Goal: Transaction & Acquisition: Book appointment/travel/reservation

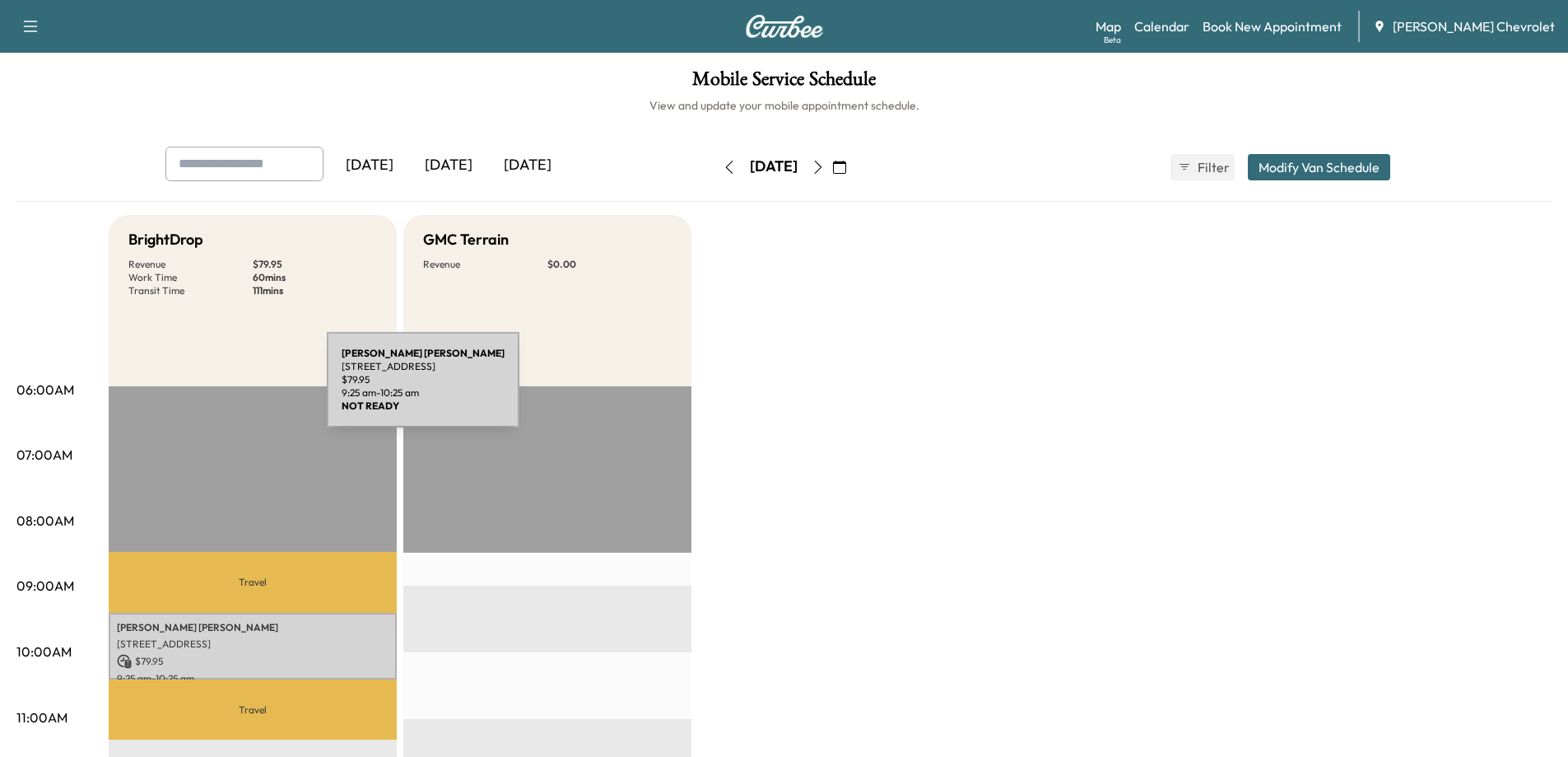
scroll to position [247, 0]
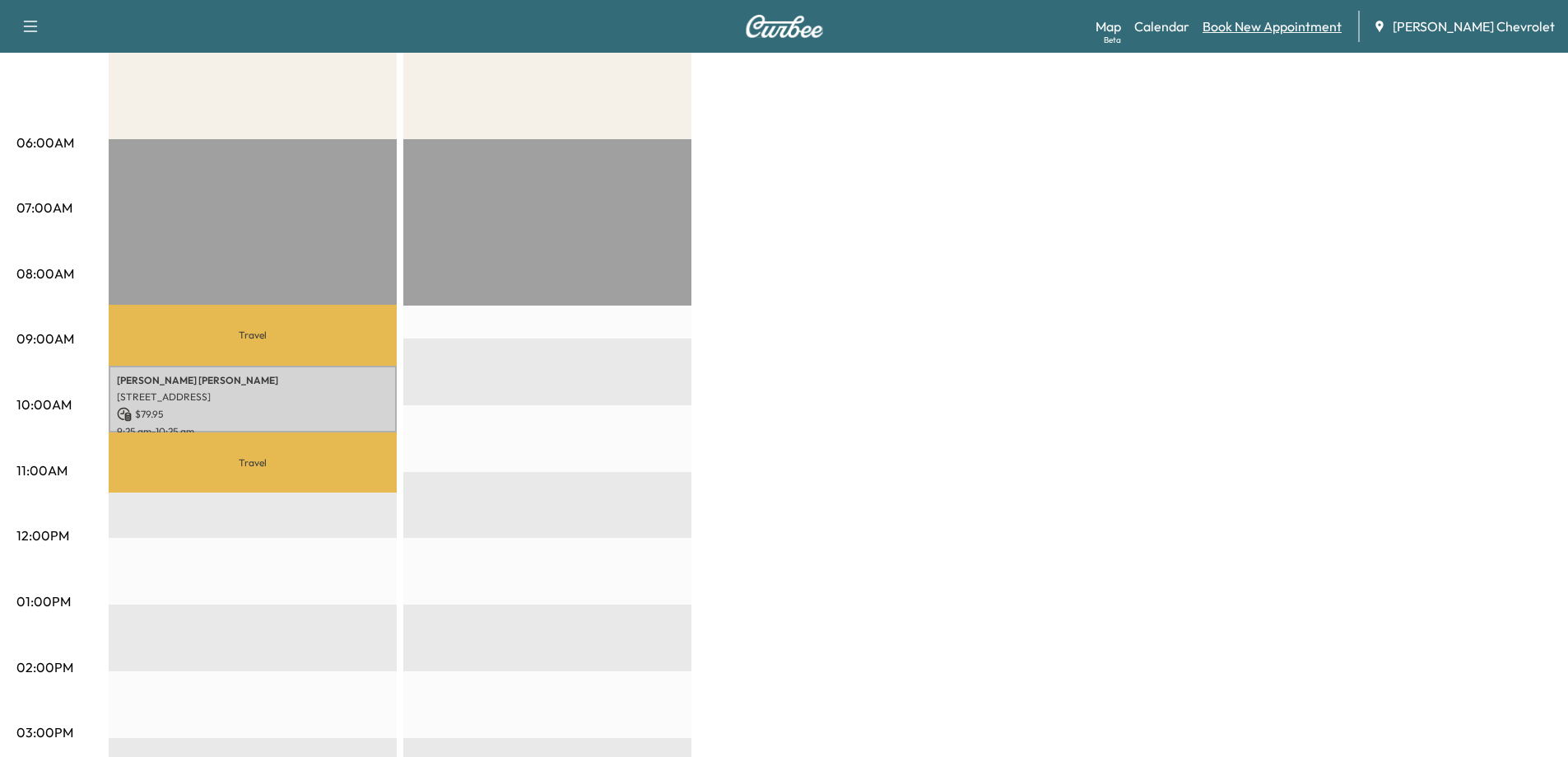
click at [1316, 22] on link "Book New Appointment" at bounding box center [1271, 27] width 139 height 20
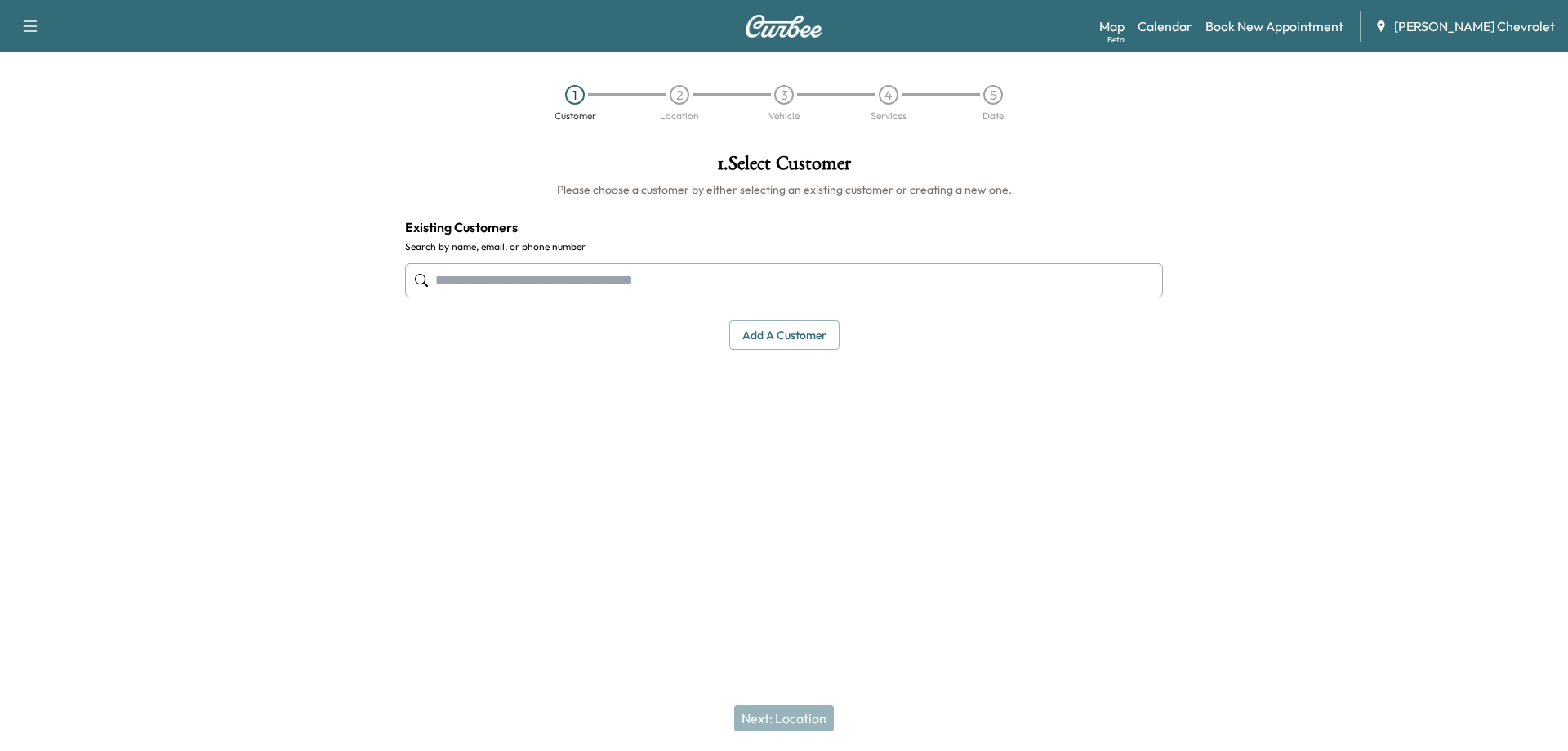
click at [695, 277] on input "text" at bounding box center [784, 281] width 758 height 35
click at [835, 288] on input "text" at bounding box center [784, 281] width 758 height 35
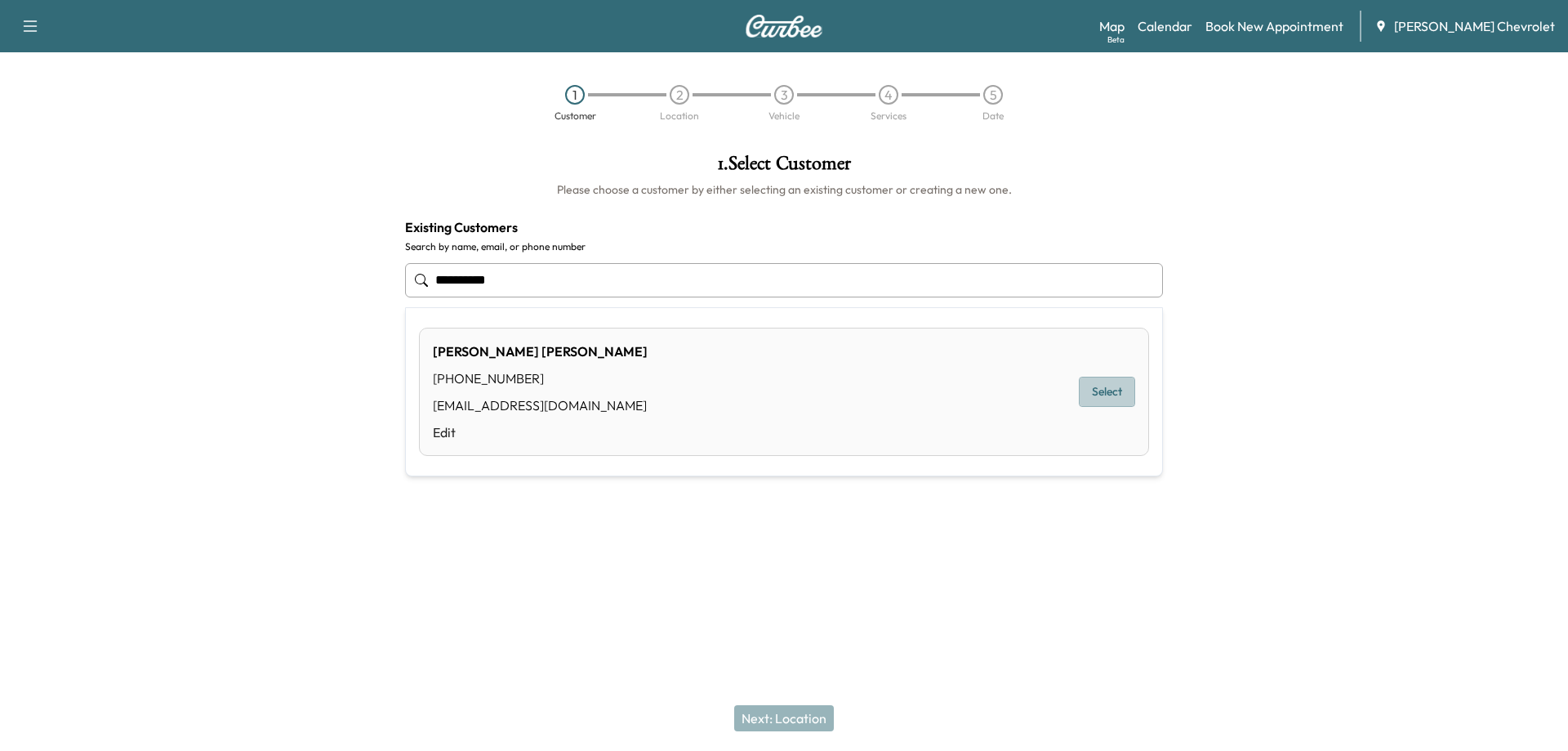
click at [1114, 394] on button "Select" at bounding box center [1107, 391] width 56 height 31
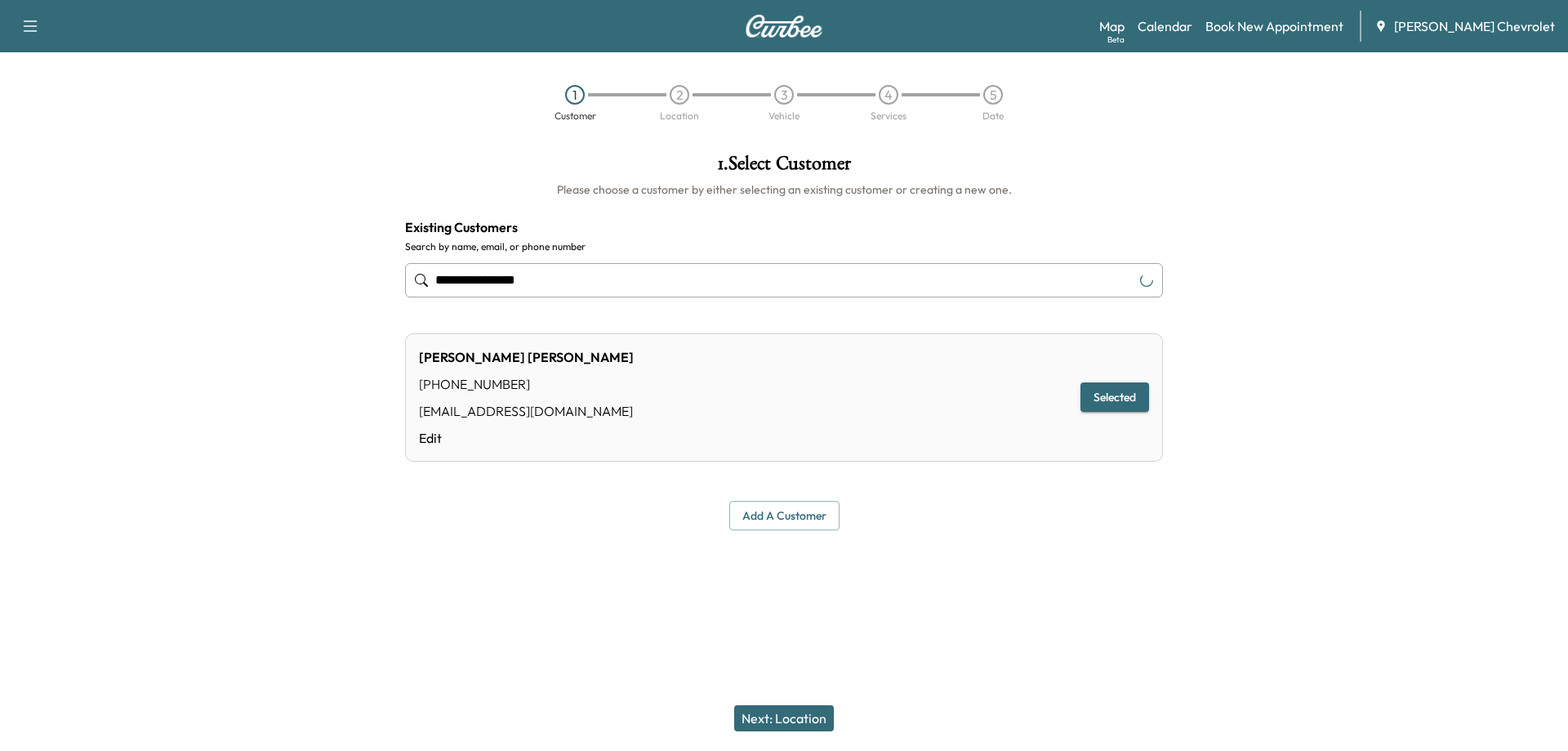
type input "**********"
click at [775, 715] on button "Next: Location" at bounding box center [784, 718] width 100 height 26
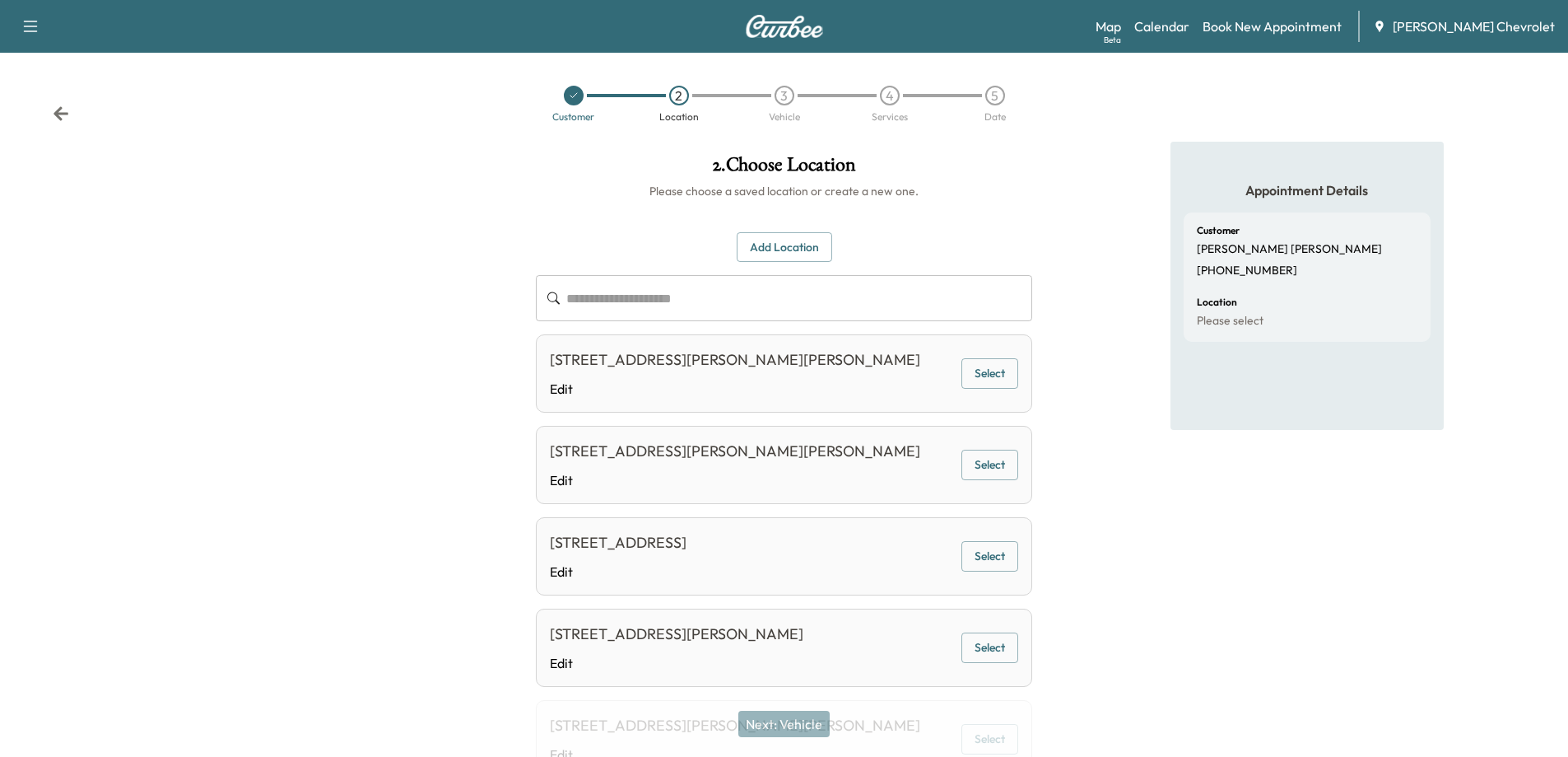
click at [708, 309] on input "text" at bounding box center [799, 298] width 466 height 46
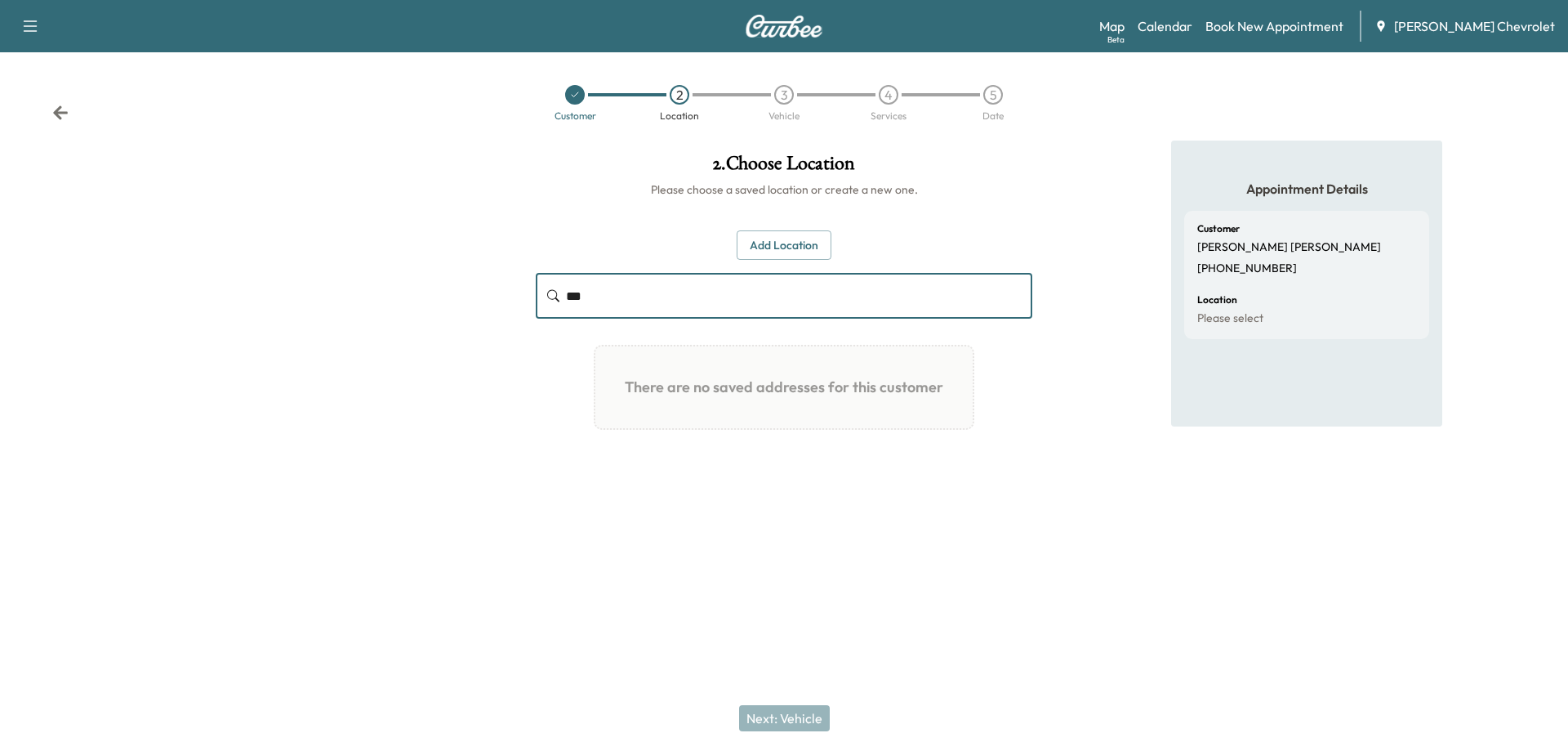
type input "***"
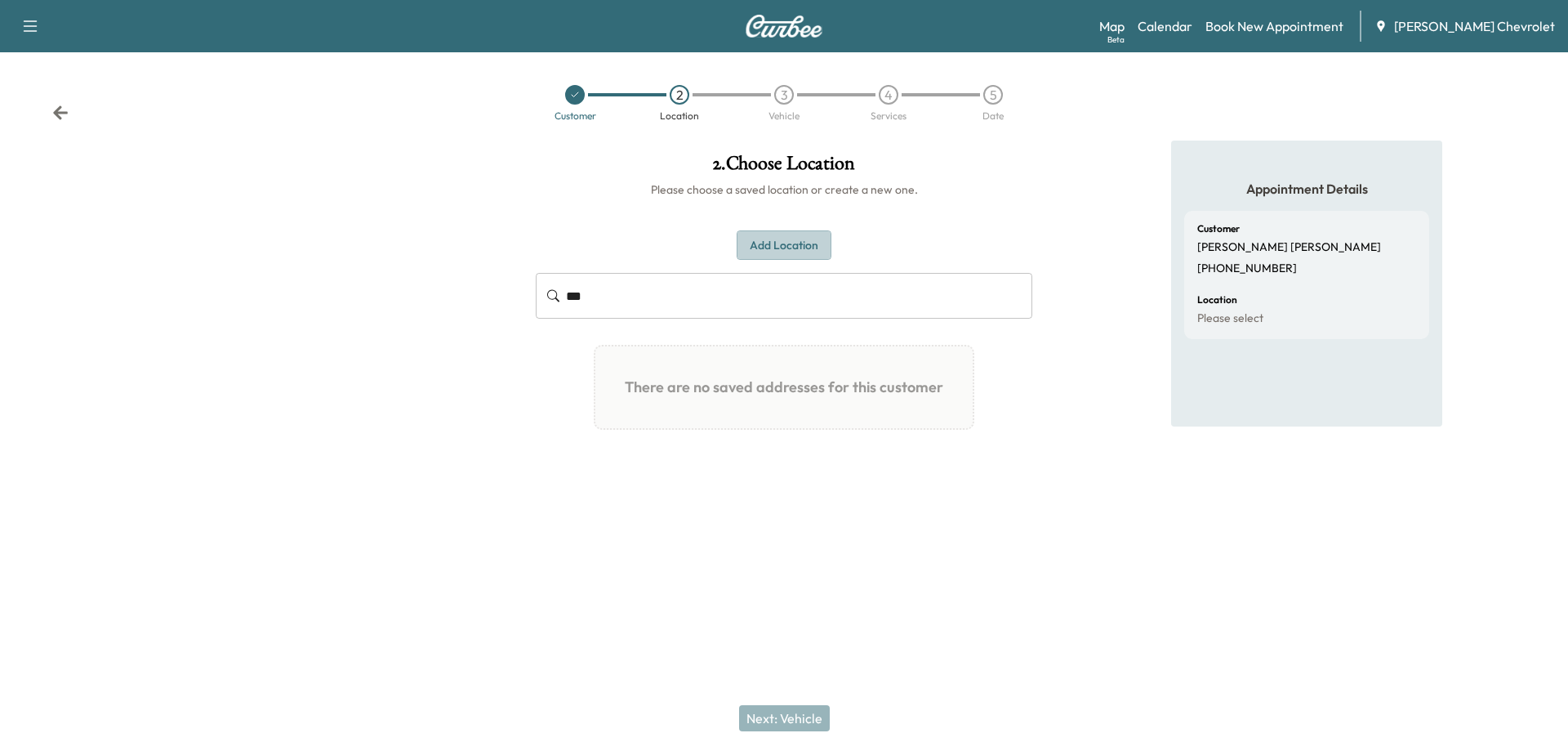
click at [788, 253] on button "Add Location" at bounding box center [784, 245] width 95 height 31
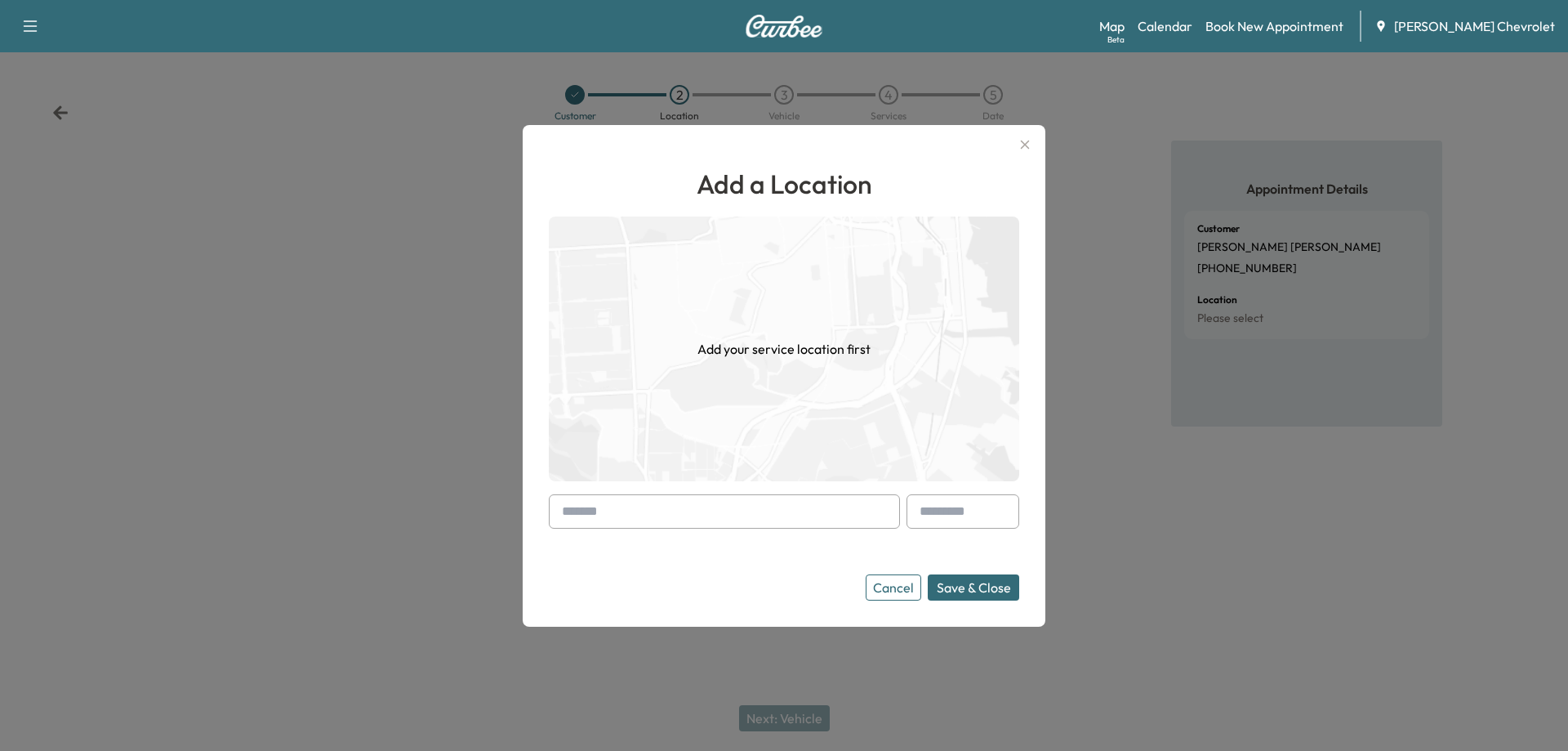
click at [685, 525] on input "text" at bounding box center [724, 512] width 351 height 35
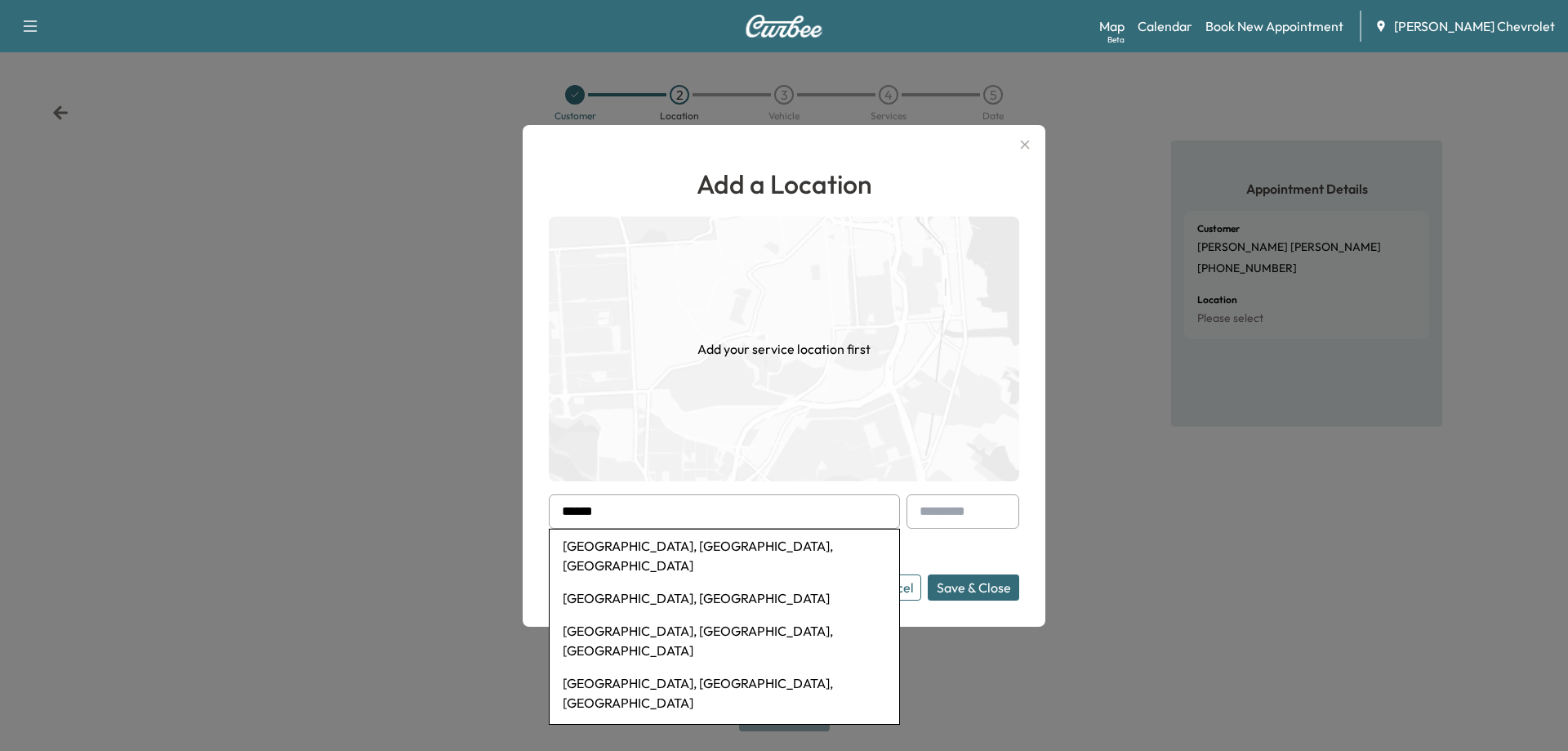
click at [650, 553] on li "[GEOGRAPHIC_DATA], [GEOGRAPHIC_DATA], [GEOGRAPHIC_DATA]" at bounding box center [724, 555] width 350 height 52
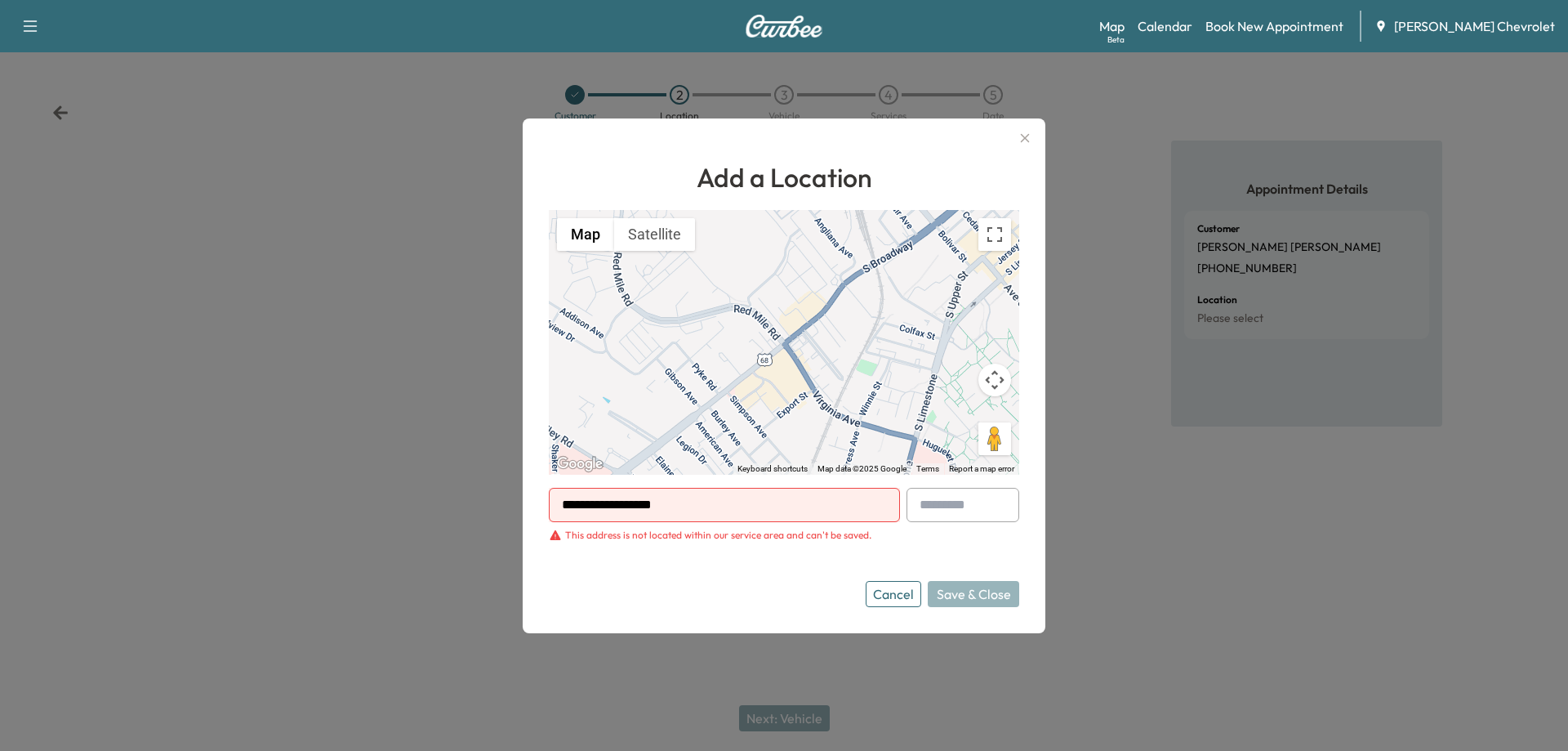
drag, startPoint x: 836, startPoint y: 507, endPoint x: 629, endPoint y: 508, distance: 207.0
click at [629, 508] on input "**********" at bounding box center [724, 505] width 351 height 35
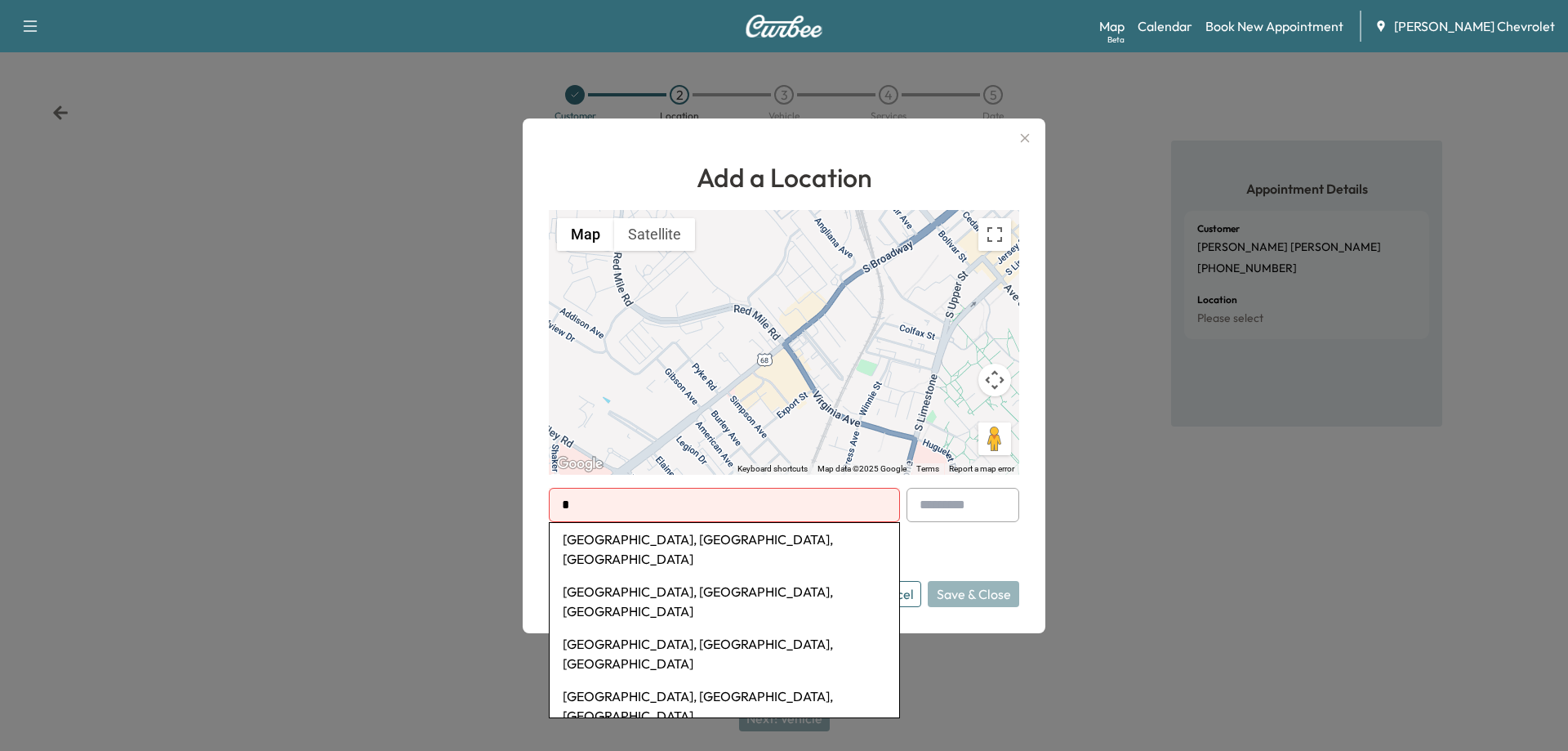
type input "*"
click at [1026, 141] on icon "button" at bounding box center [1025, 138] width 20 height 20
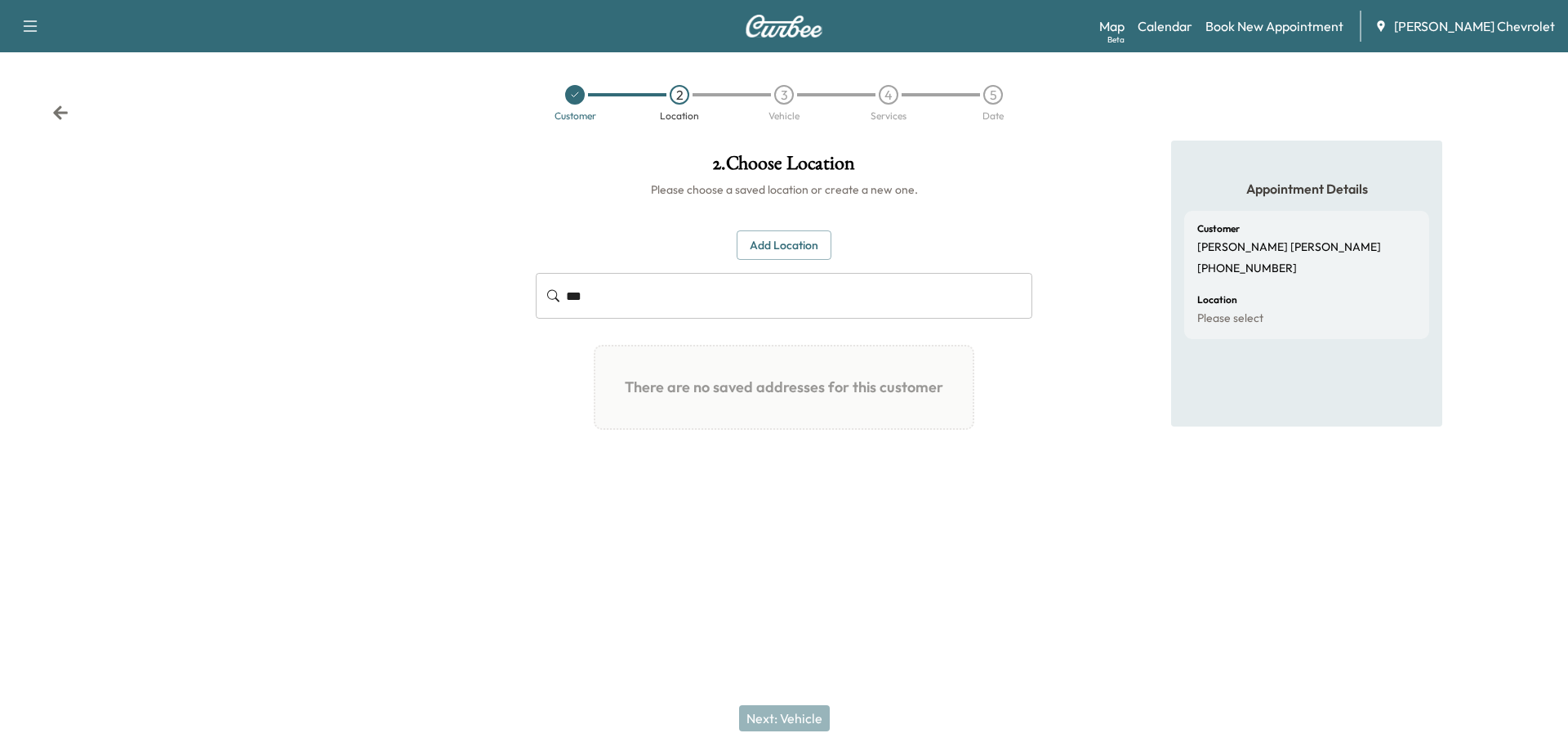
click at [776, 247] on button "Add Location" at bounding box center [784, 245] width 95 height 31
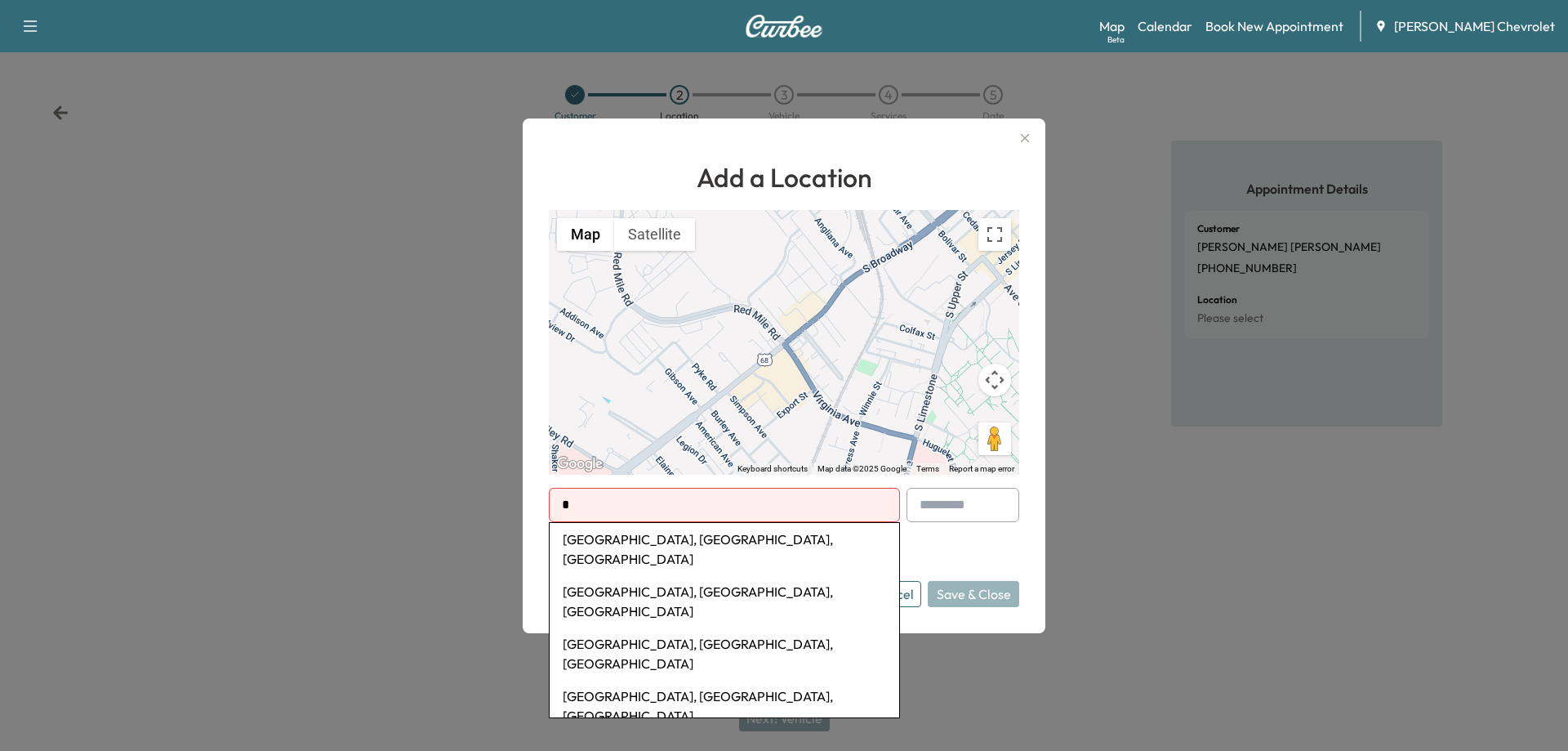
click at [603, 494] on input "*" at bounding box center [724, 505] width 351 height 35
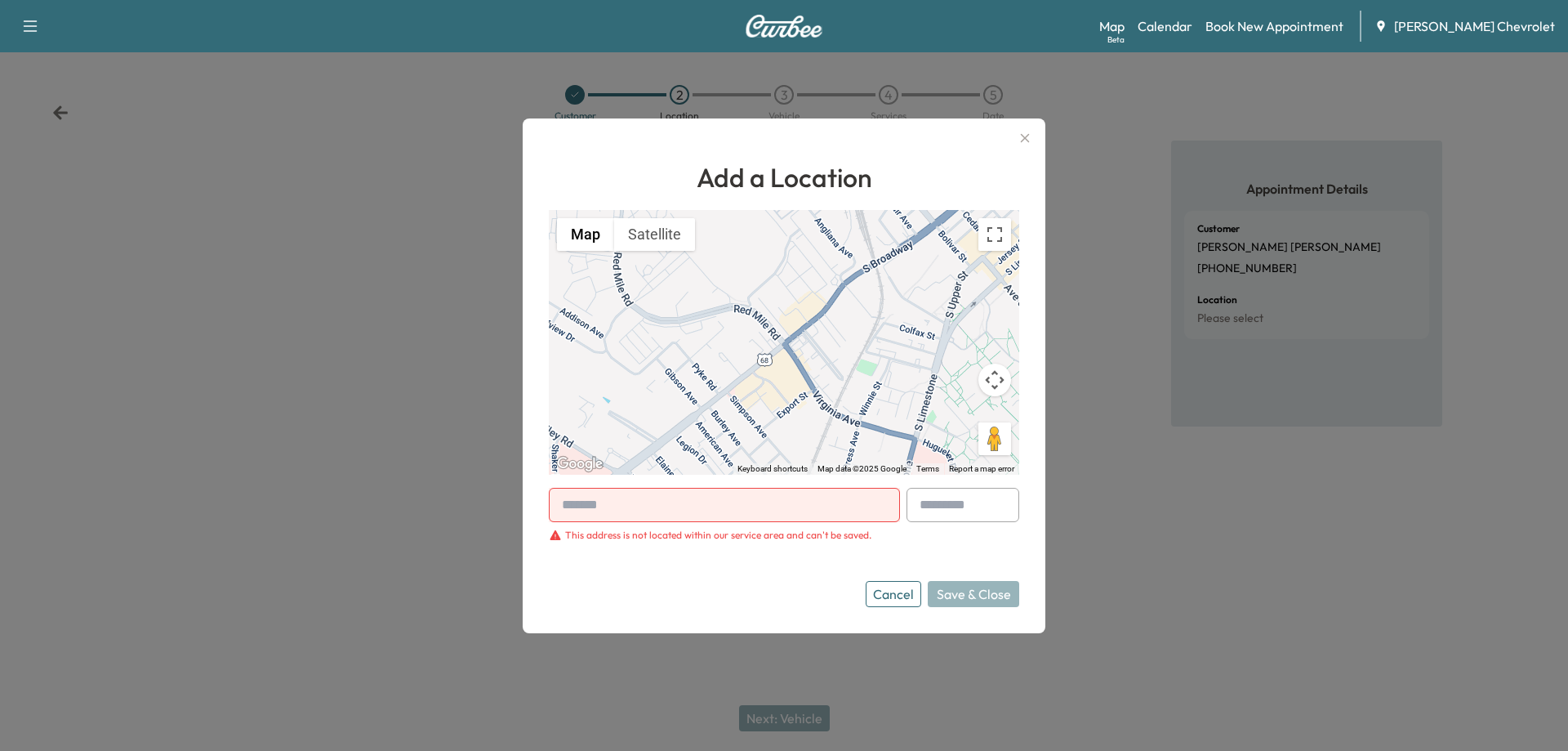
click at [1019, 137] on icon "button" at bounding box center [1025, 138] width 20 height 20
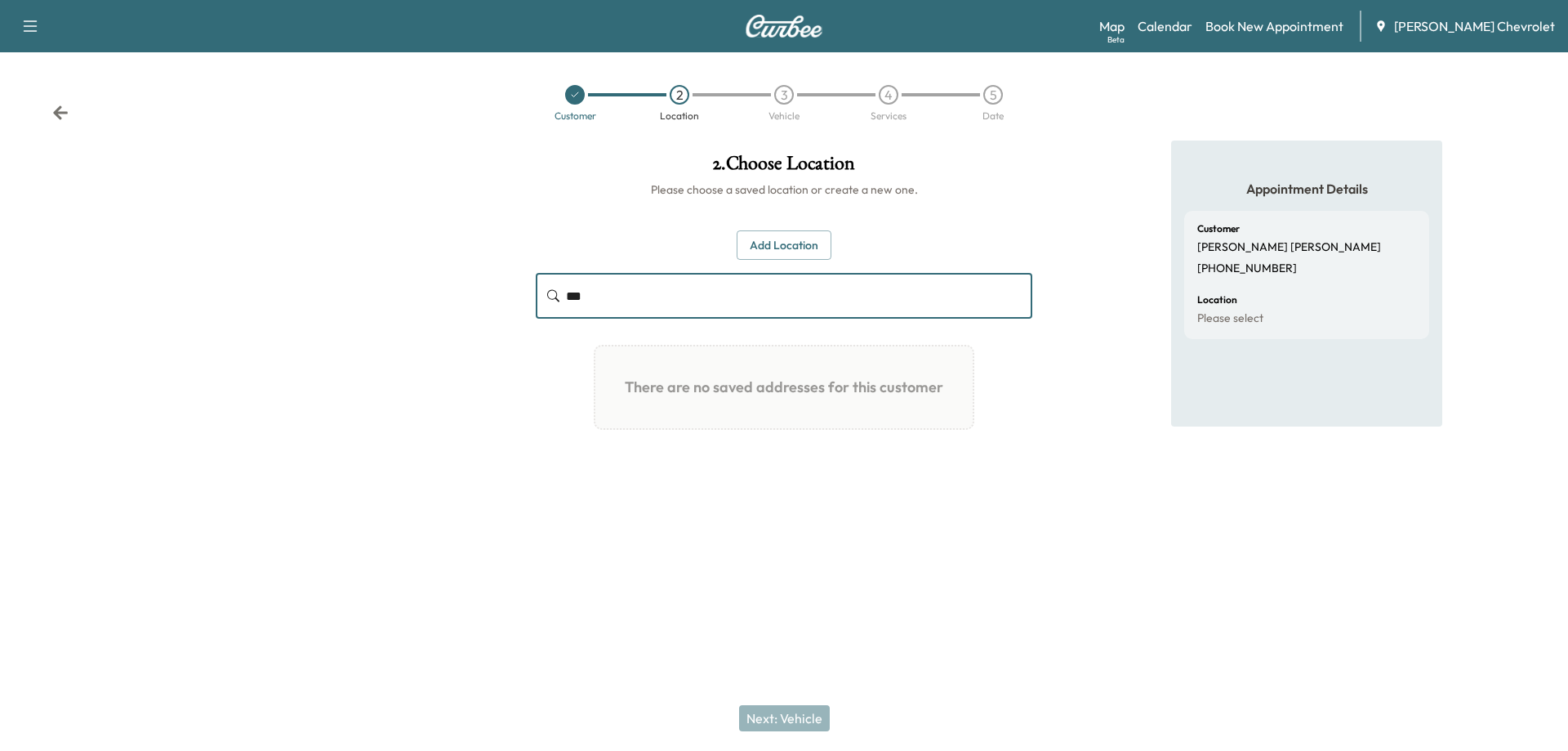
drag, startPoint x: 633, startPoint y: 306, endPoint x: 498, endPoint y: 301, distance: 135.1
click at [498, 301] on div "2 . Choose Location Please choose a saved location or create a new one. Add Loc…" at bounding box center [784, 328] width 1568 height 376
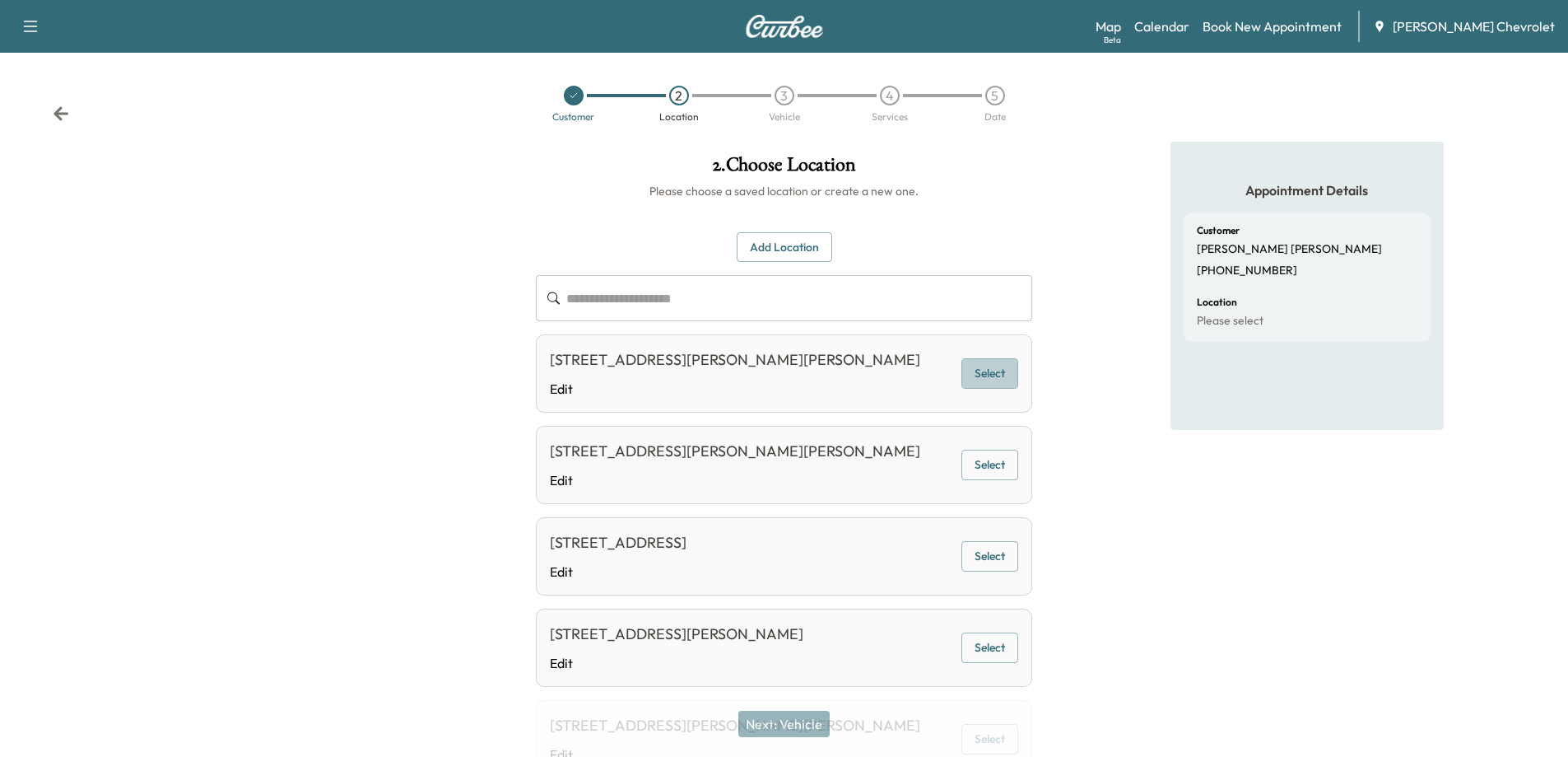
click at [975, 374] on button "Select" at bounding box center [989, 374] width 57 height 31
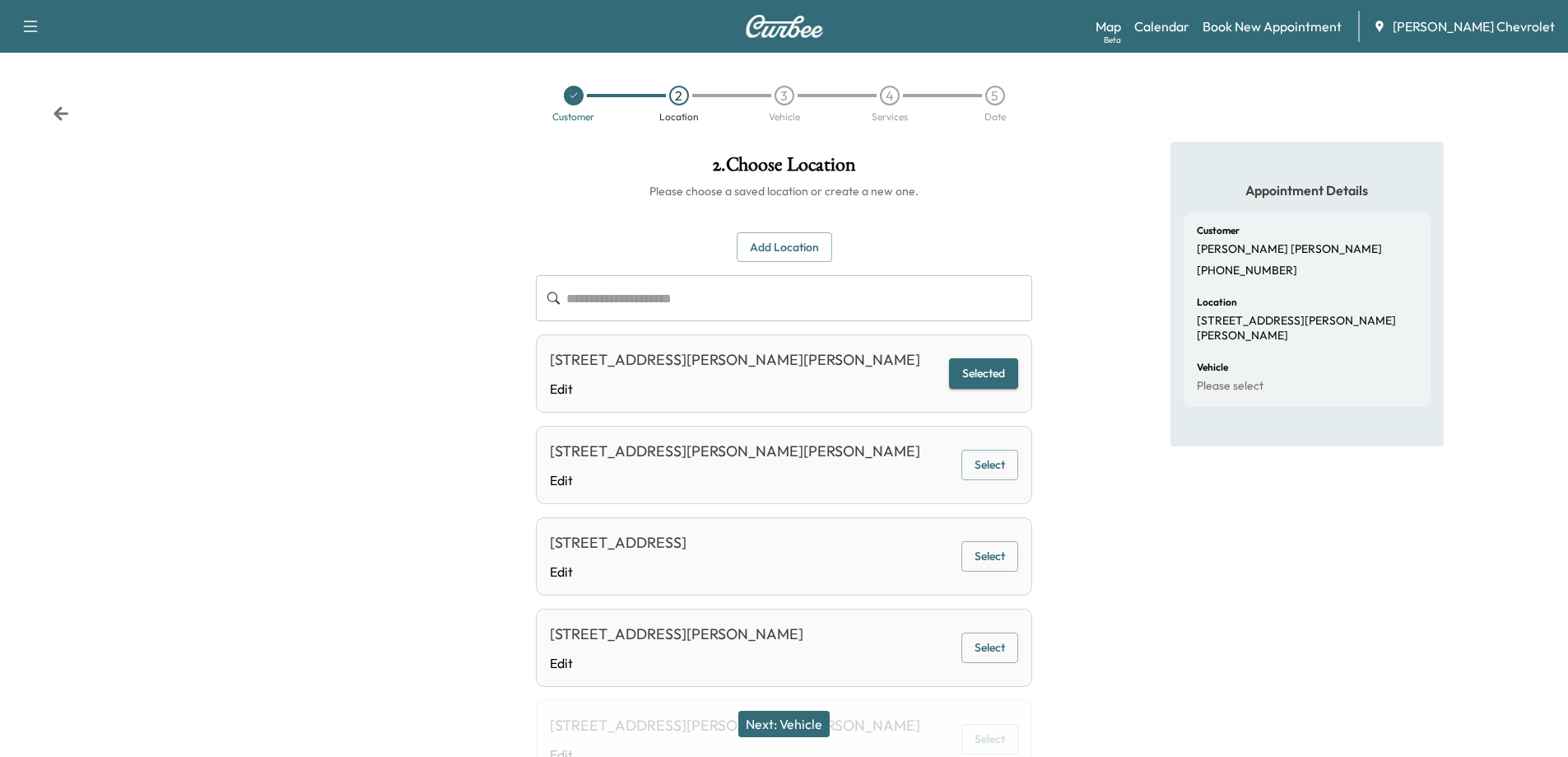
click at [813, 720] on button "Next: Vehicle" at bounding box center [784, 724] width 91 height 27
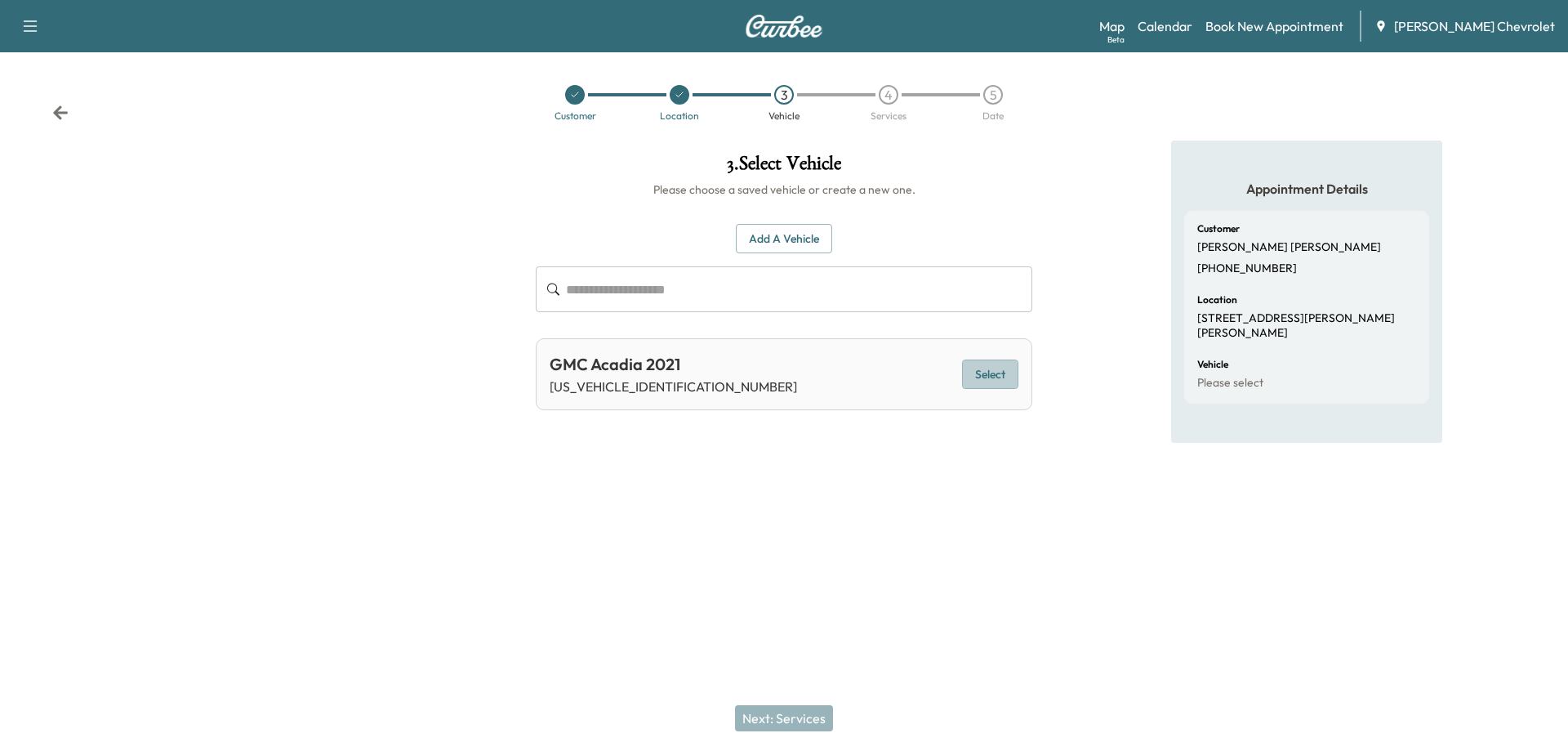
click at [1008, 383] on button "Select" at bounding box center [990, 375] width 56 height 31
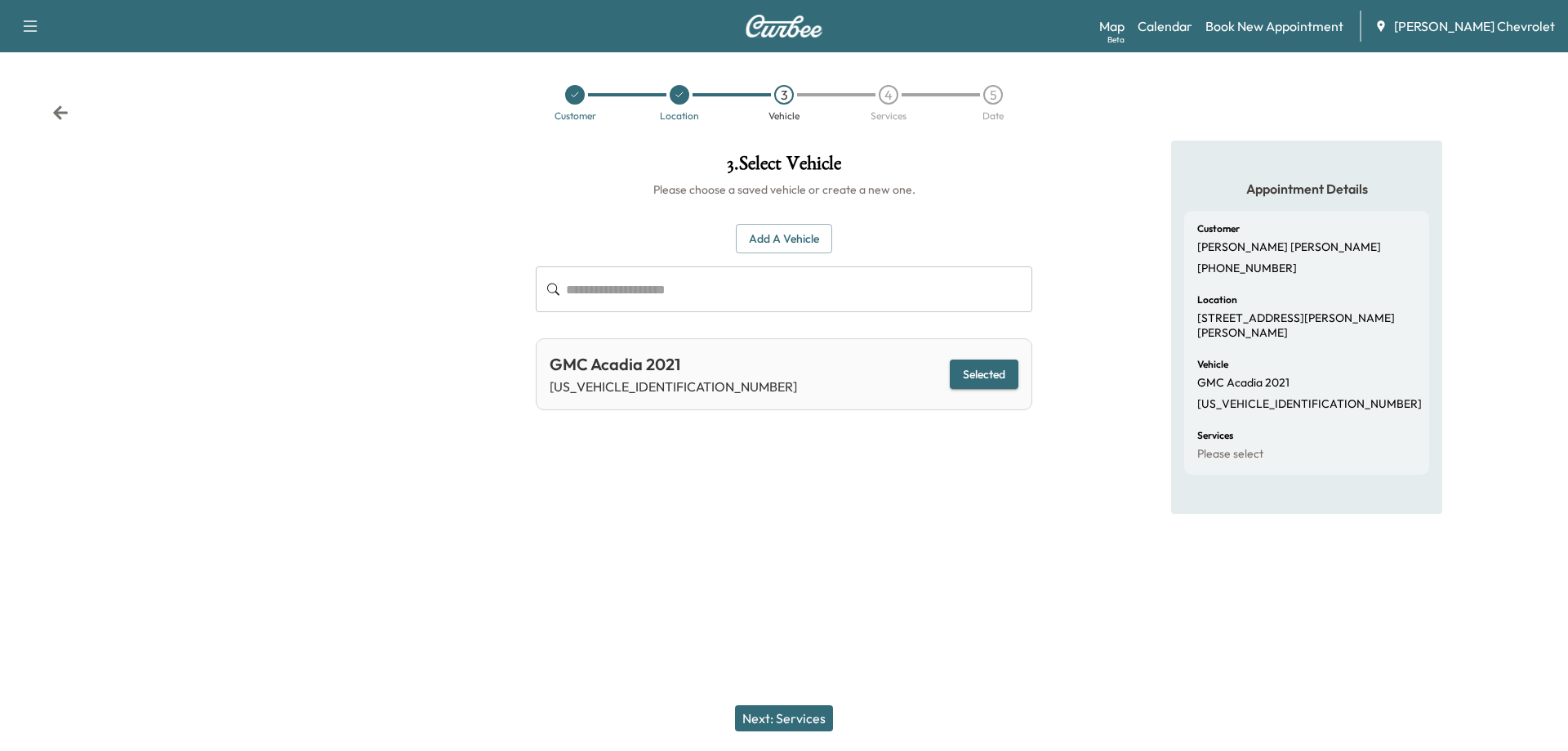
click at [795, 710] on button "Next: Services" at bounding box center [784, 718] width 98 height 26
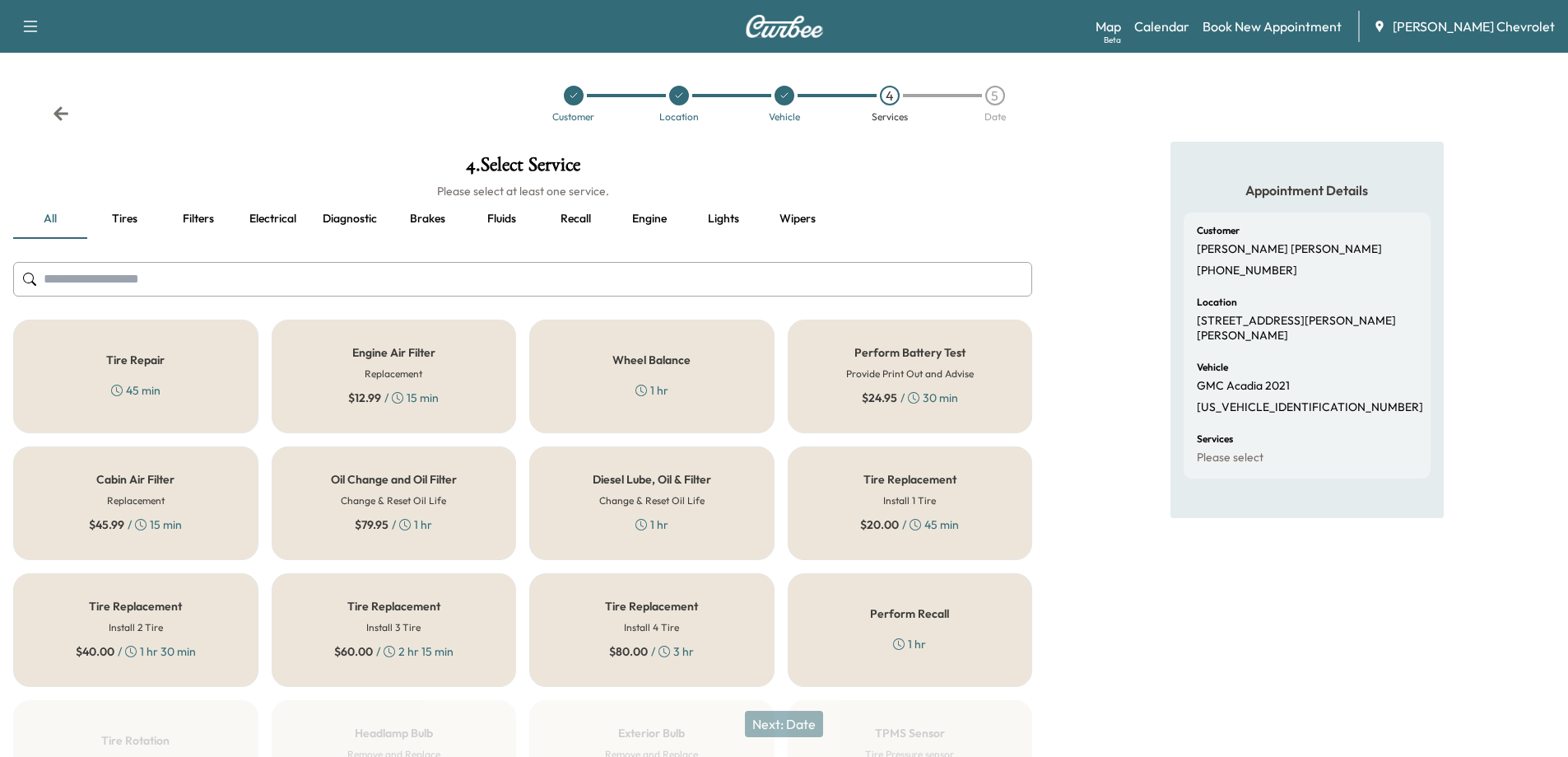
click at [391, 498] on h6 "Change & Reset Oil Life" at bounding box center [393, 501] width 106 height 15
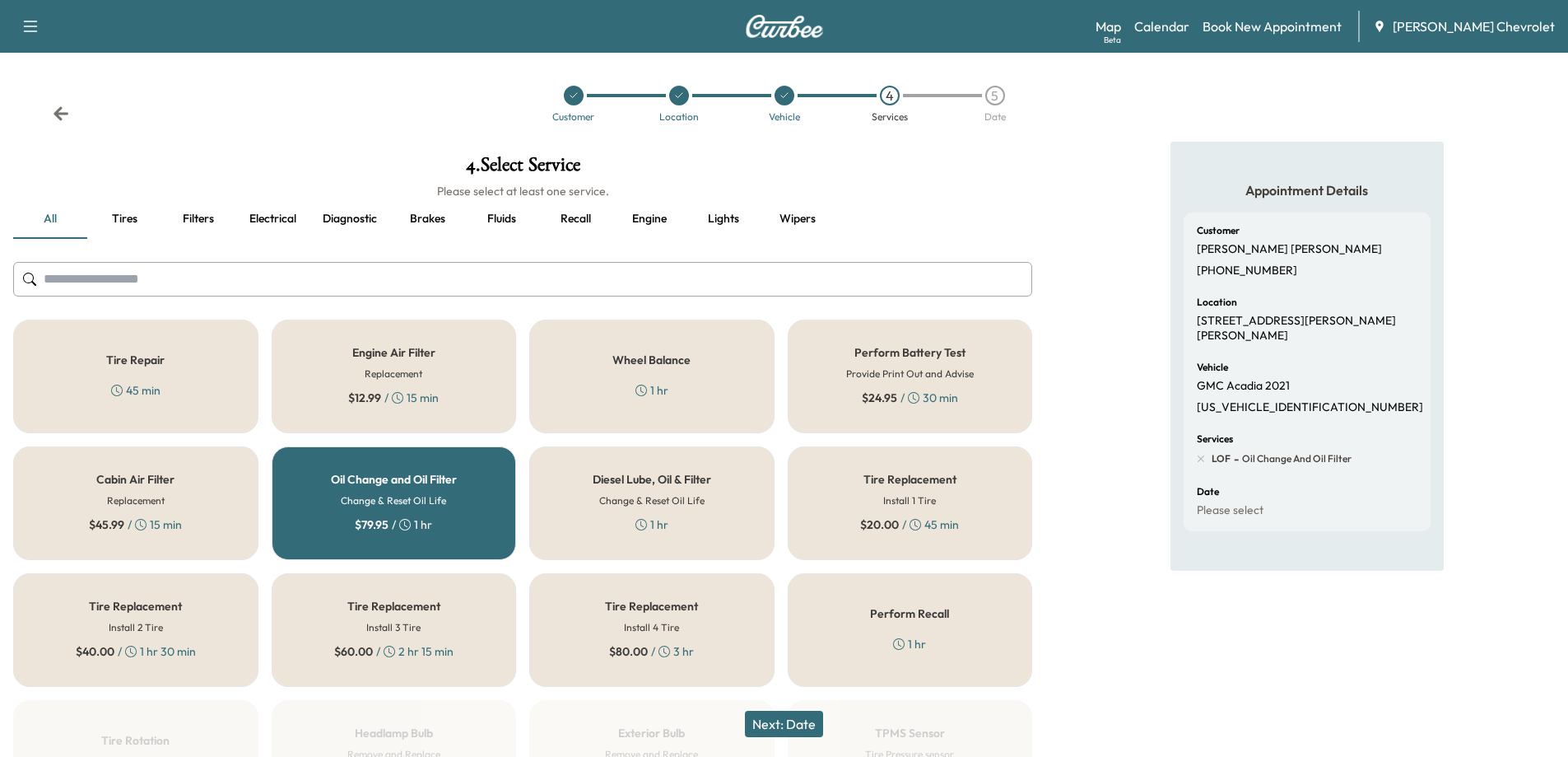
click at [786, 723] on button "Next: Date" at bounding box center [784, 724] width 78 height 27
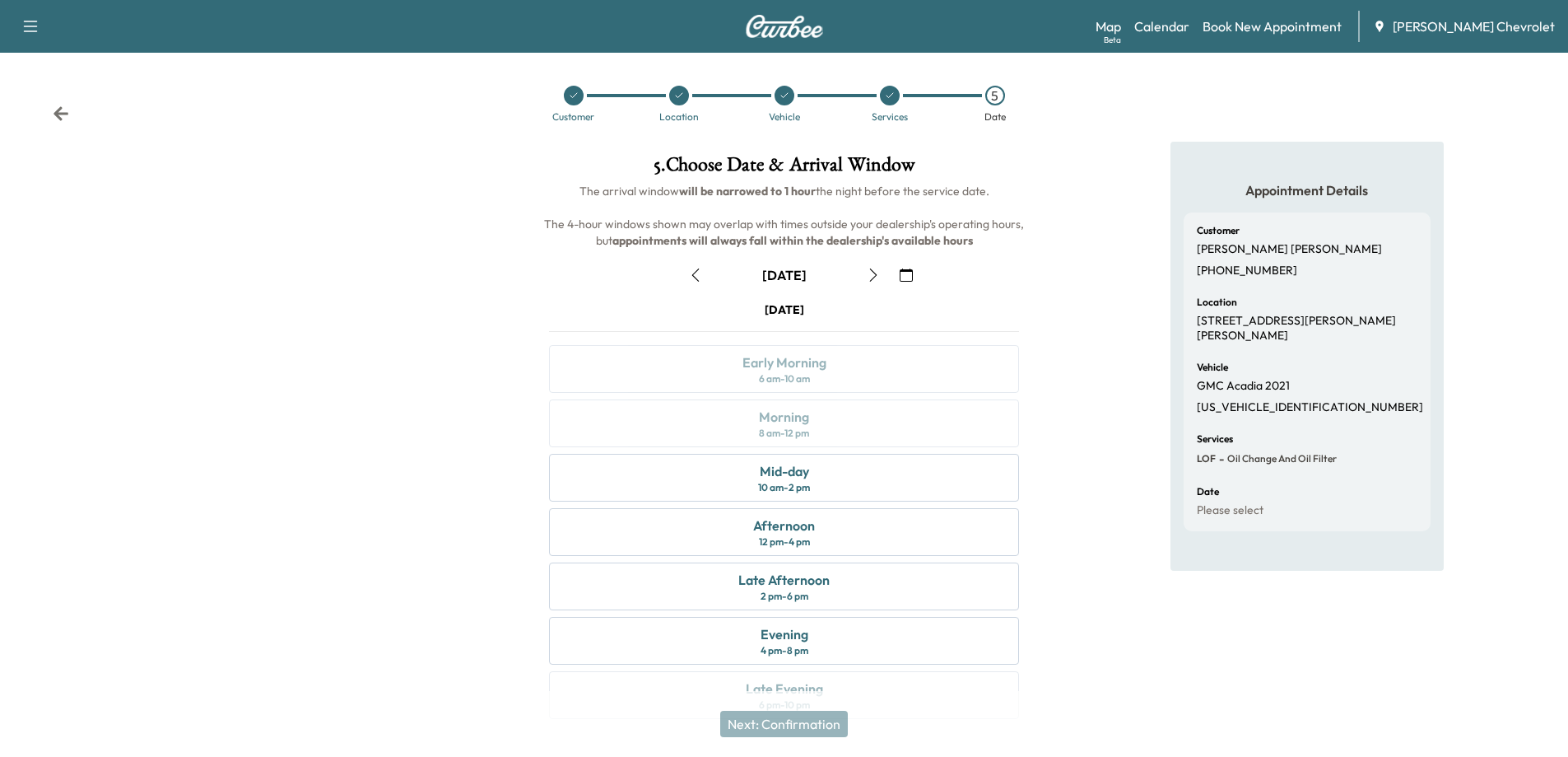
click at [873, 275] on icon "button" at bounding box center [873, 275] width 13 height 13
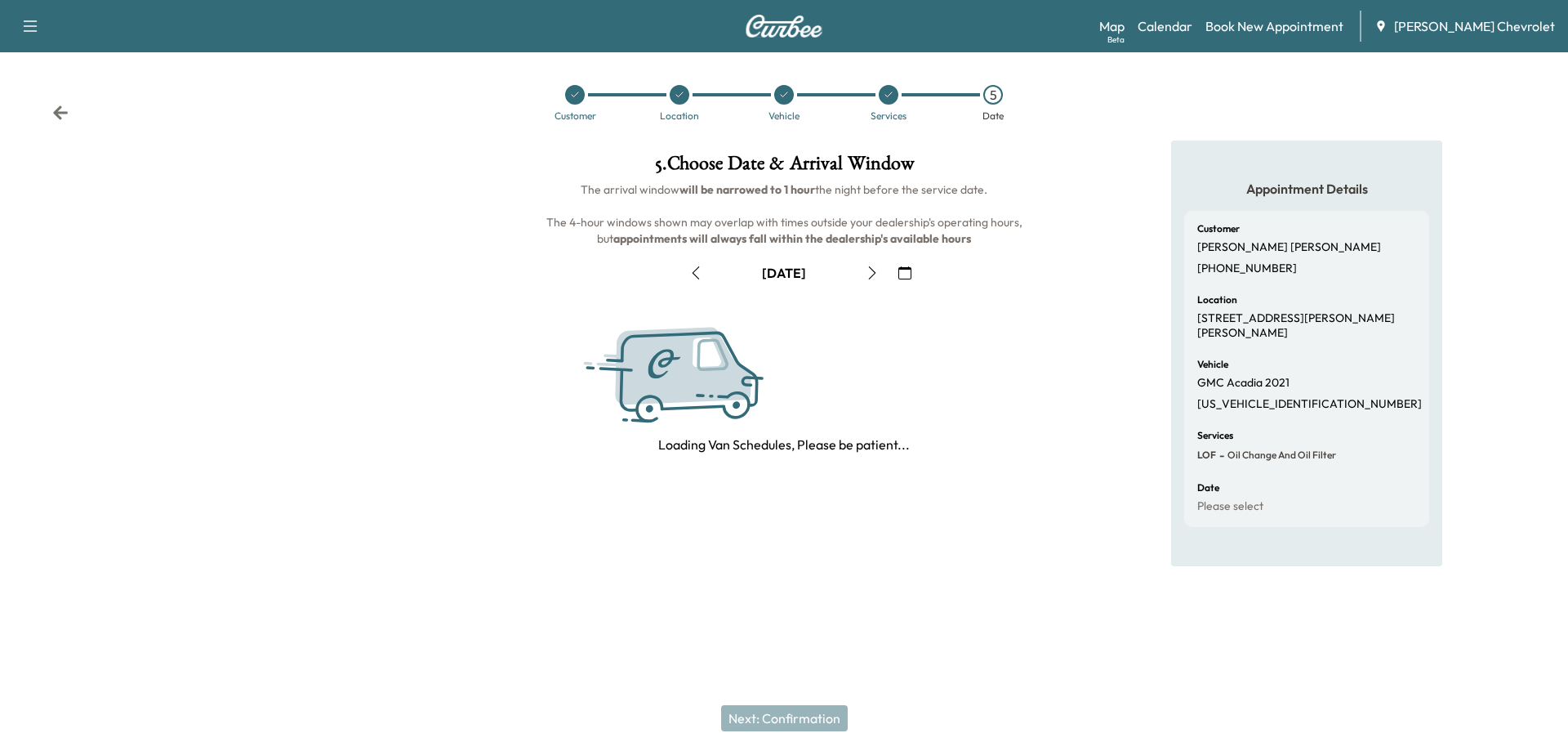
click at [866, 272] on icon "button" at bounding box center [872, 273] width 13 height 13
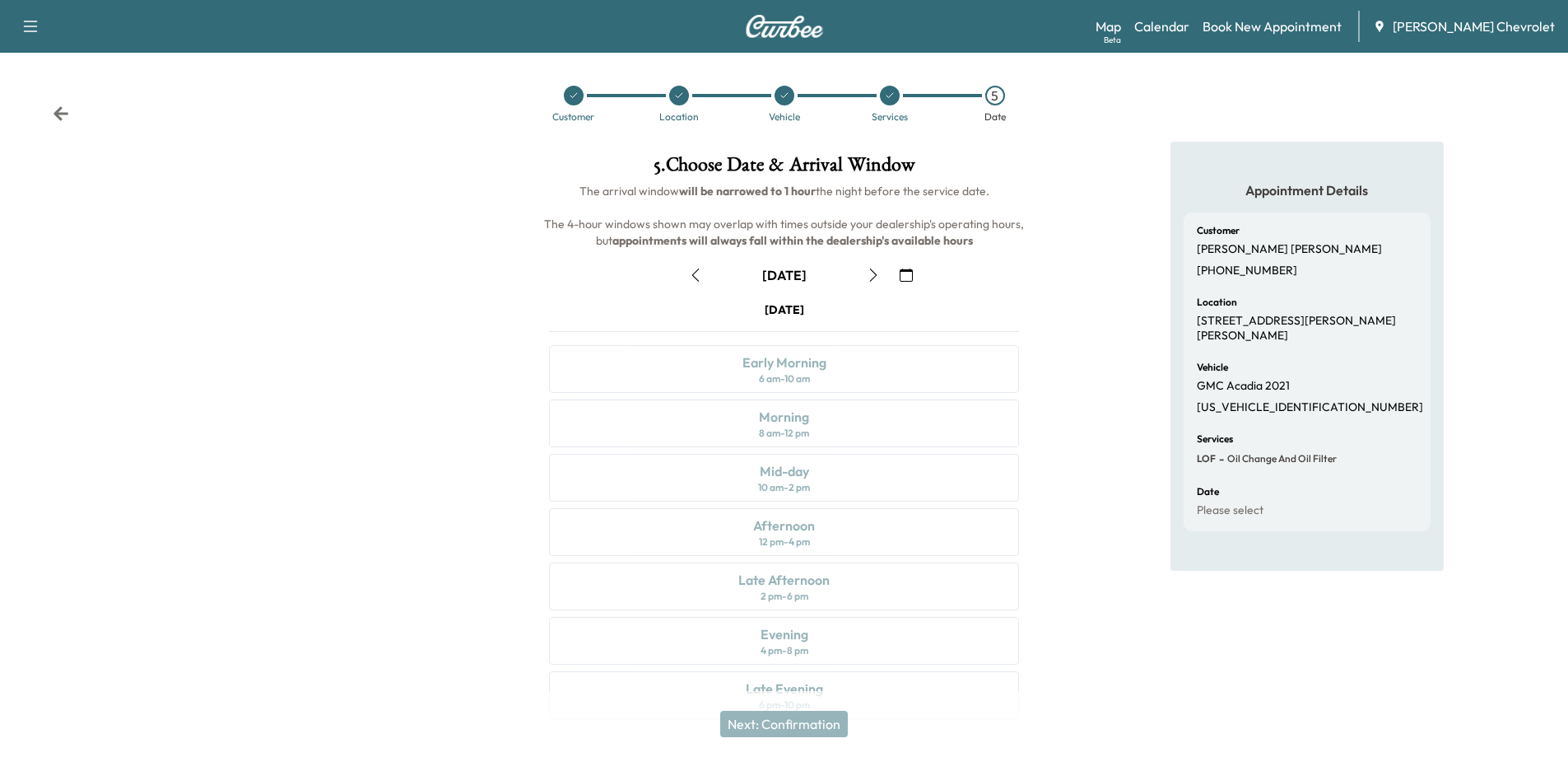
click at [873, 275] on icon "button" at bounding box center [873, 275] width 13 height 13
click at [695, 275] on icon "button" at bounding box center [696, 275] width 13 height 13
click at [869, 277] on icon "button" at bounding box center [873, 275] width 13 height 13
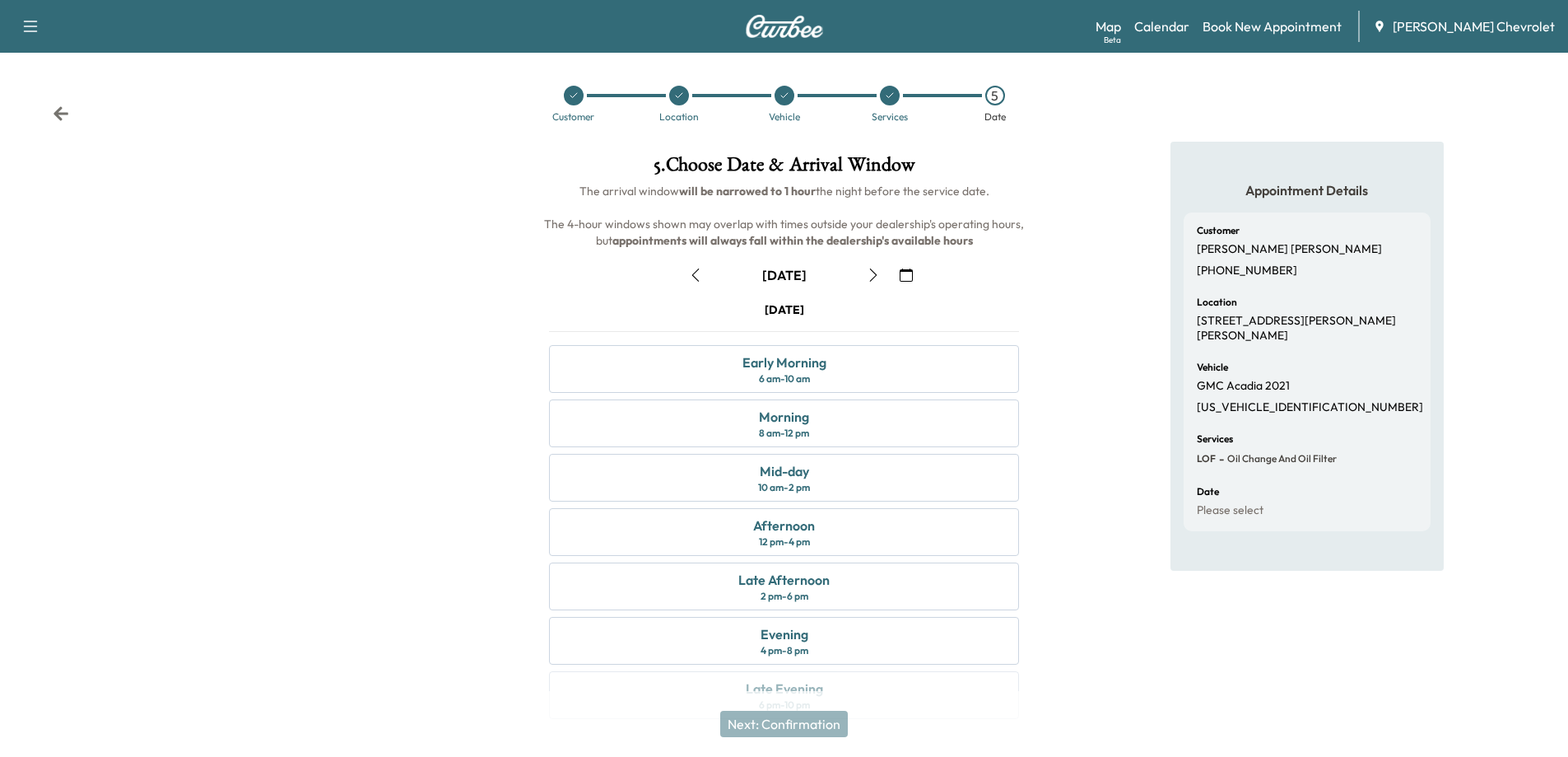
click at [576, 100] on icon at bounding box center [574, 96] width 10 height 10
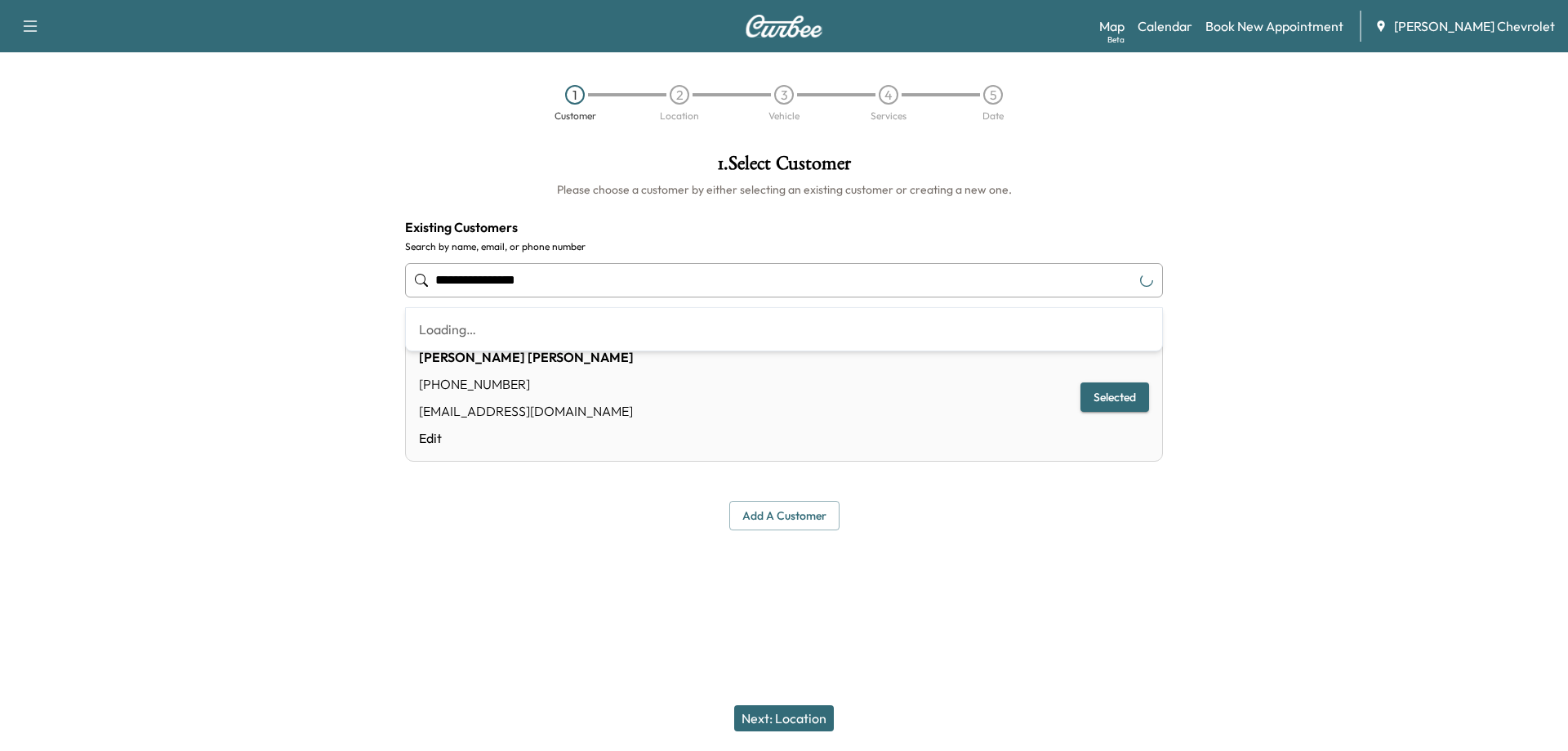
drag, startPoint x: 554, startPoint y: 280, endPoint x: 402, endPoint y: 283, distance: 152.0
click at [402, 283] on div "**********" at bounding box center [784, 342] width 784 height 403
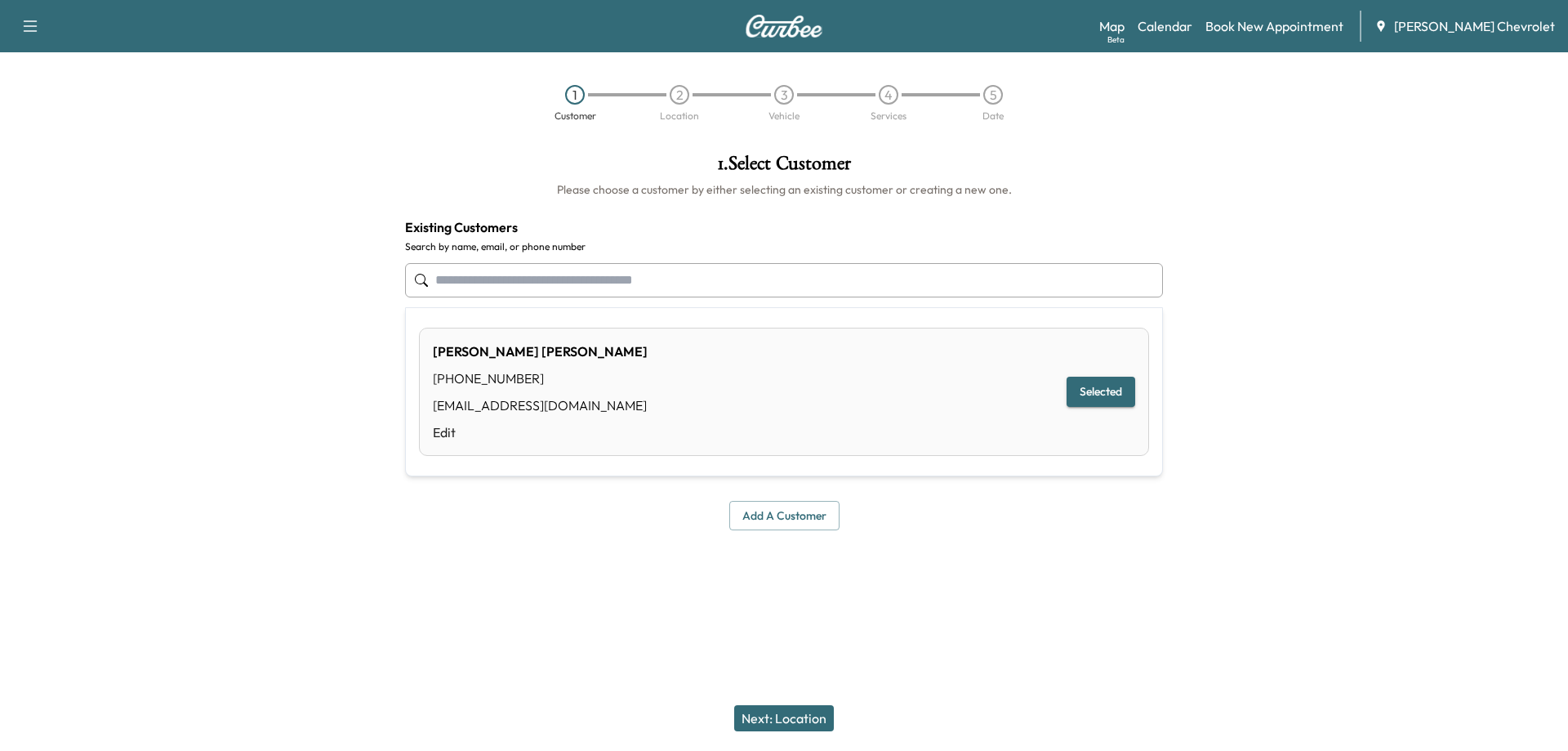
type input "**********"
click at [287, 552] on div at bounding box center [784, 569] width 1568 height 52
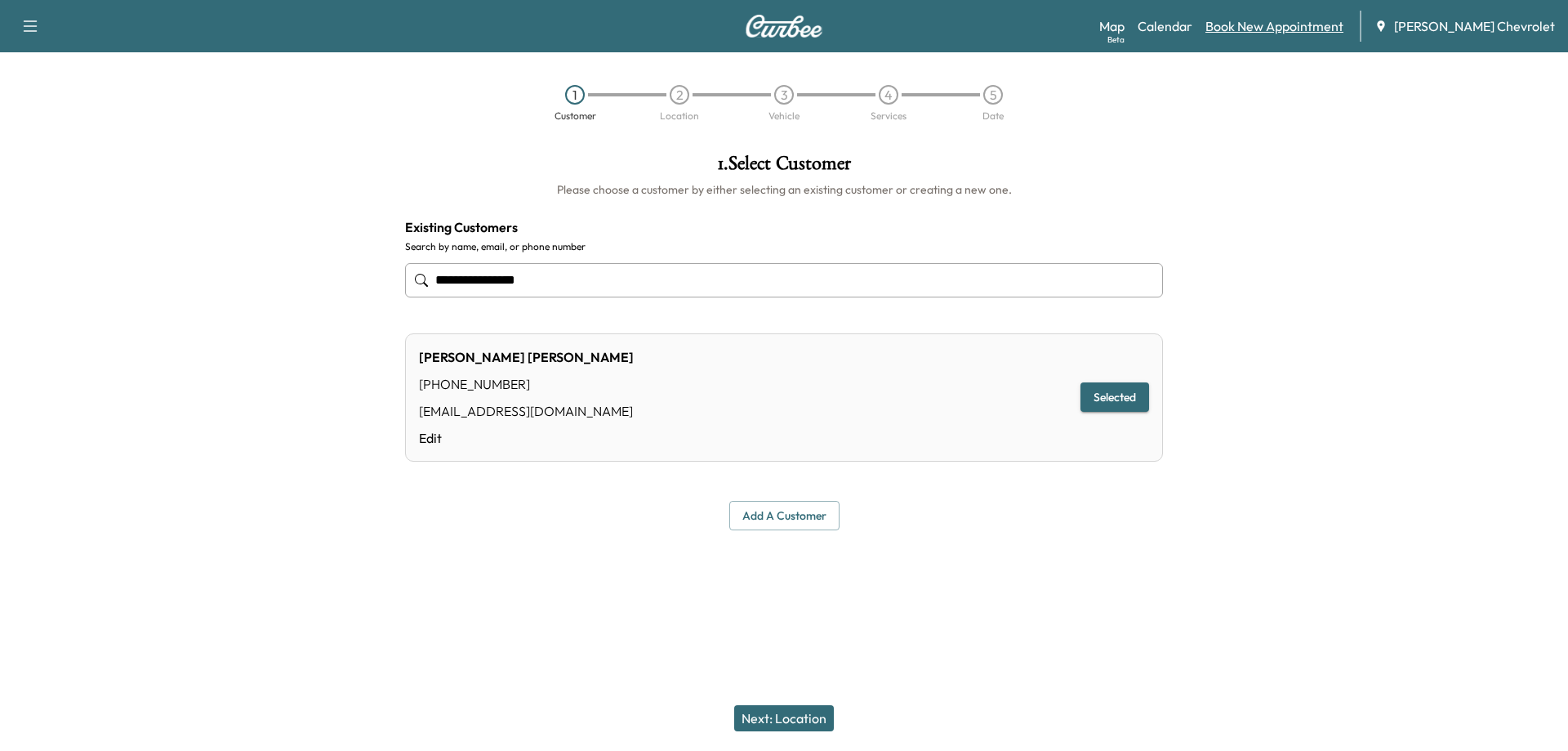
click at [1263, 26] on link "Book New Appointment" at bounding box center [1274, 26] width 138 height 20
click at [1183, 25] on link "Calendar" at bounding box center [1165, 26] width 54 height 20
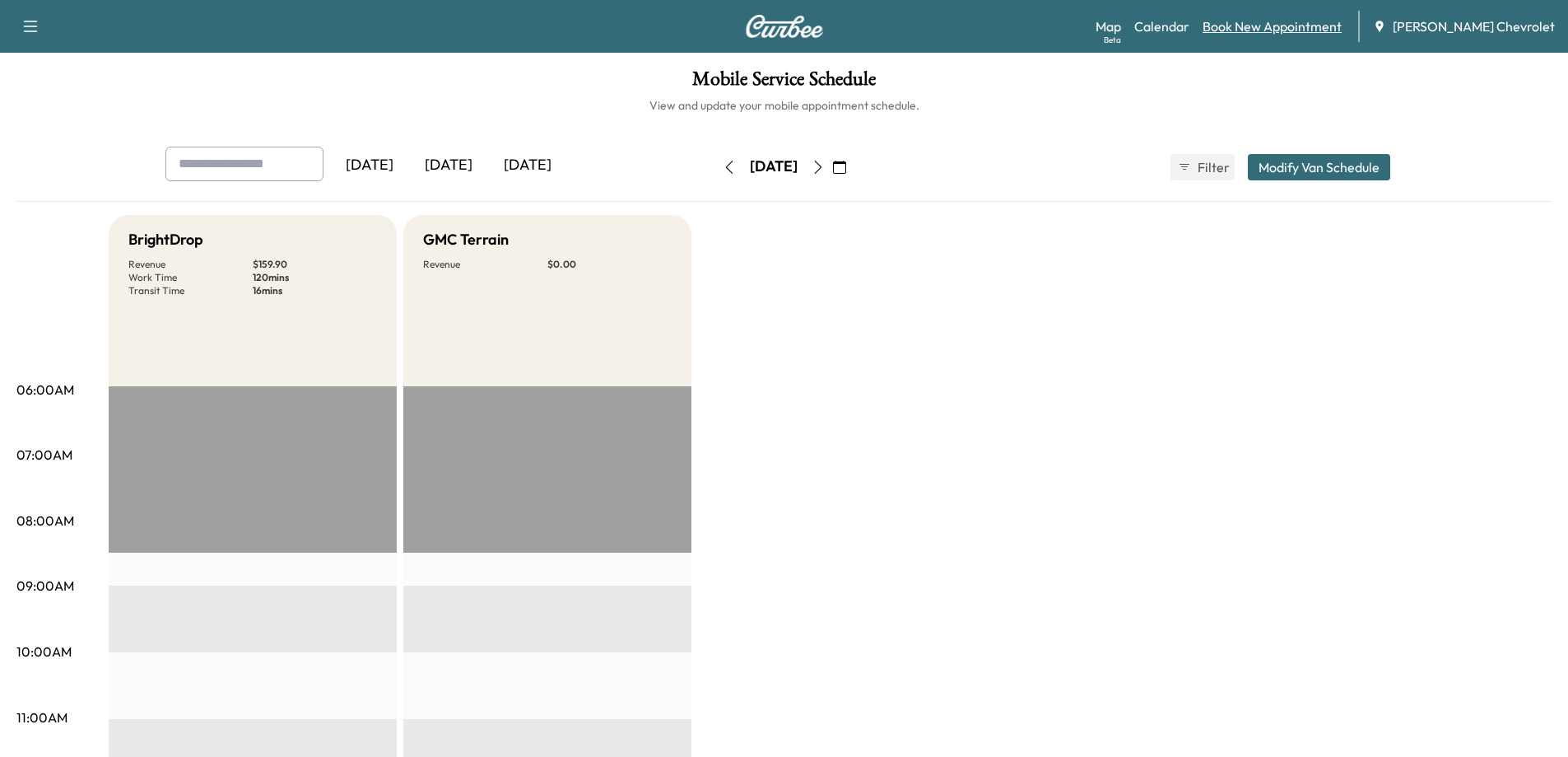
click at [1256, 23] on link "Book New Appointment" at bounding box center [1271, 27] width 139 height 20
